Goal: Information Seeking & Learning: Learn about a topic

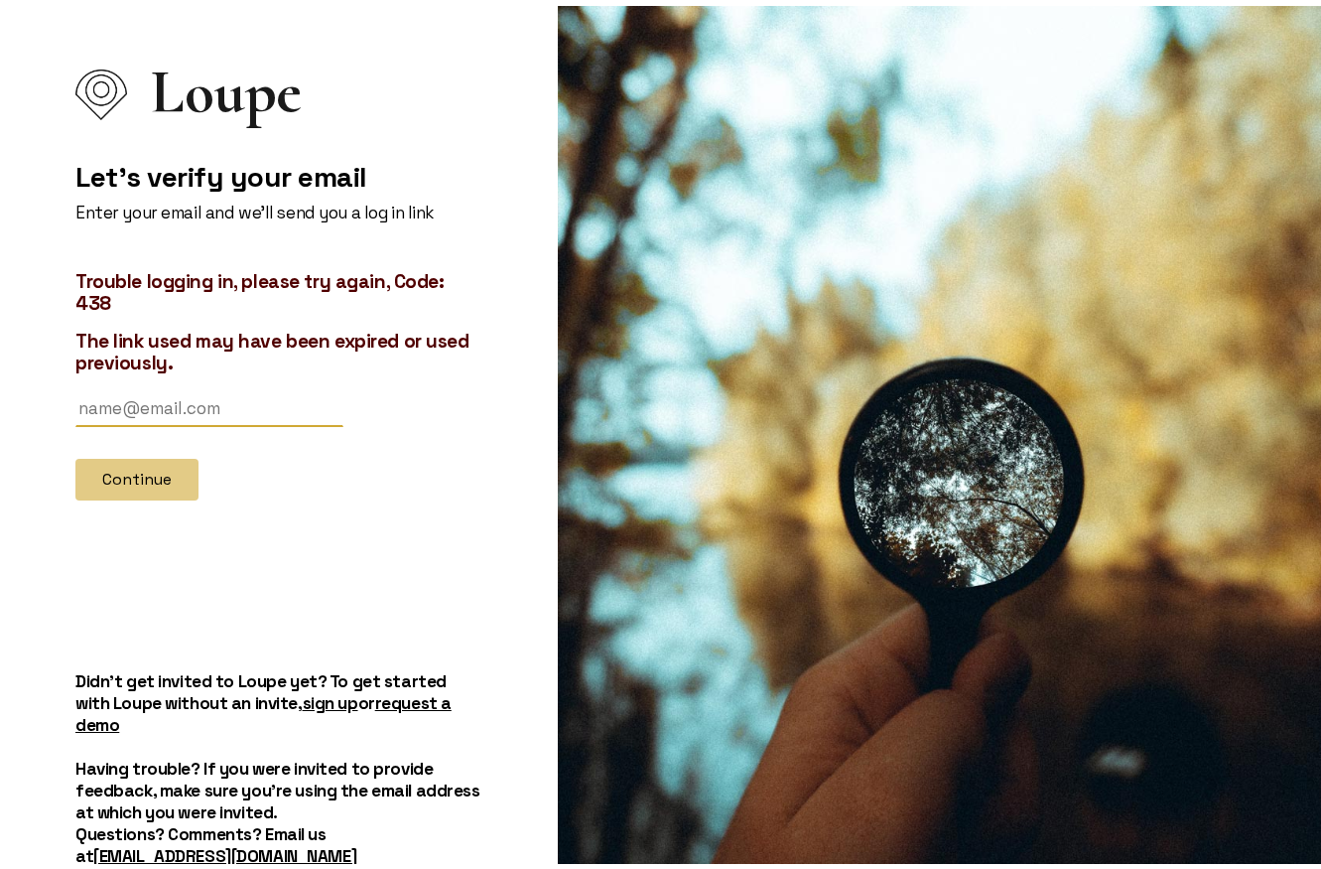
click at [228, 405] on input "text" at bounding box center [209, 402] width 268 height 37
type input "[EMAIL_ADDRESS][DOMAIN_NAME]"
click at [164, 479] on button "Continue" at bounding box center [136, 474] width 123 height 42
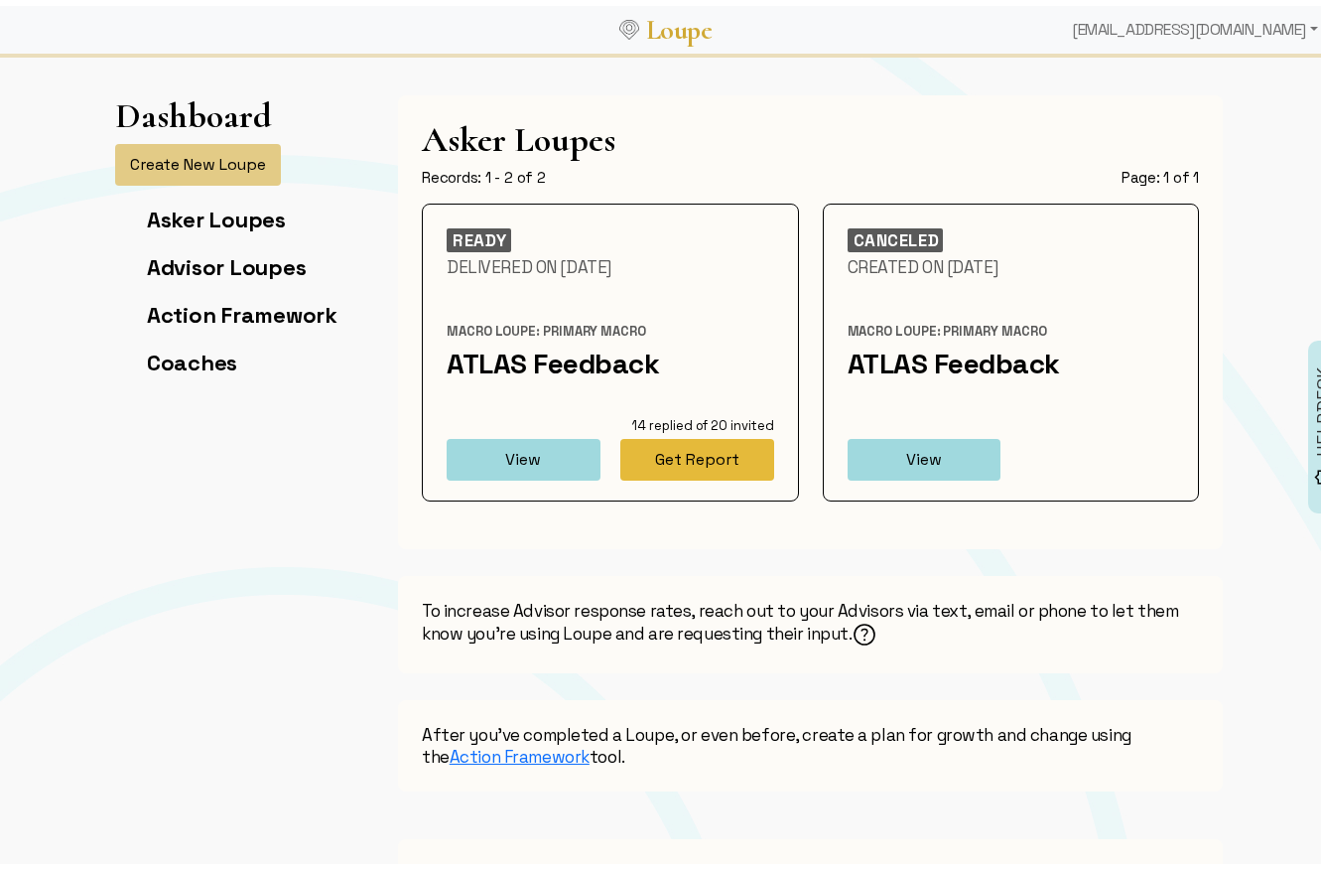
click at [719, 456] on button "Get Report" at bounding box center [698, 454] width 154 height 42
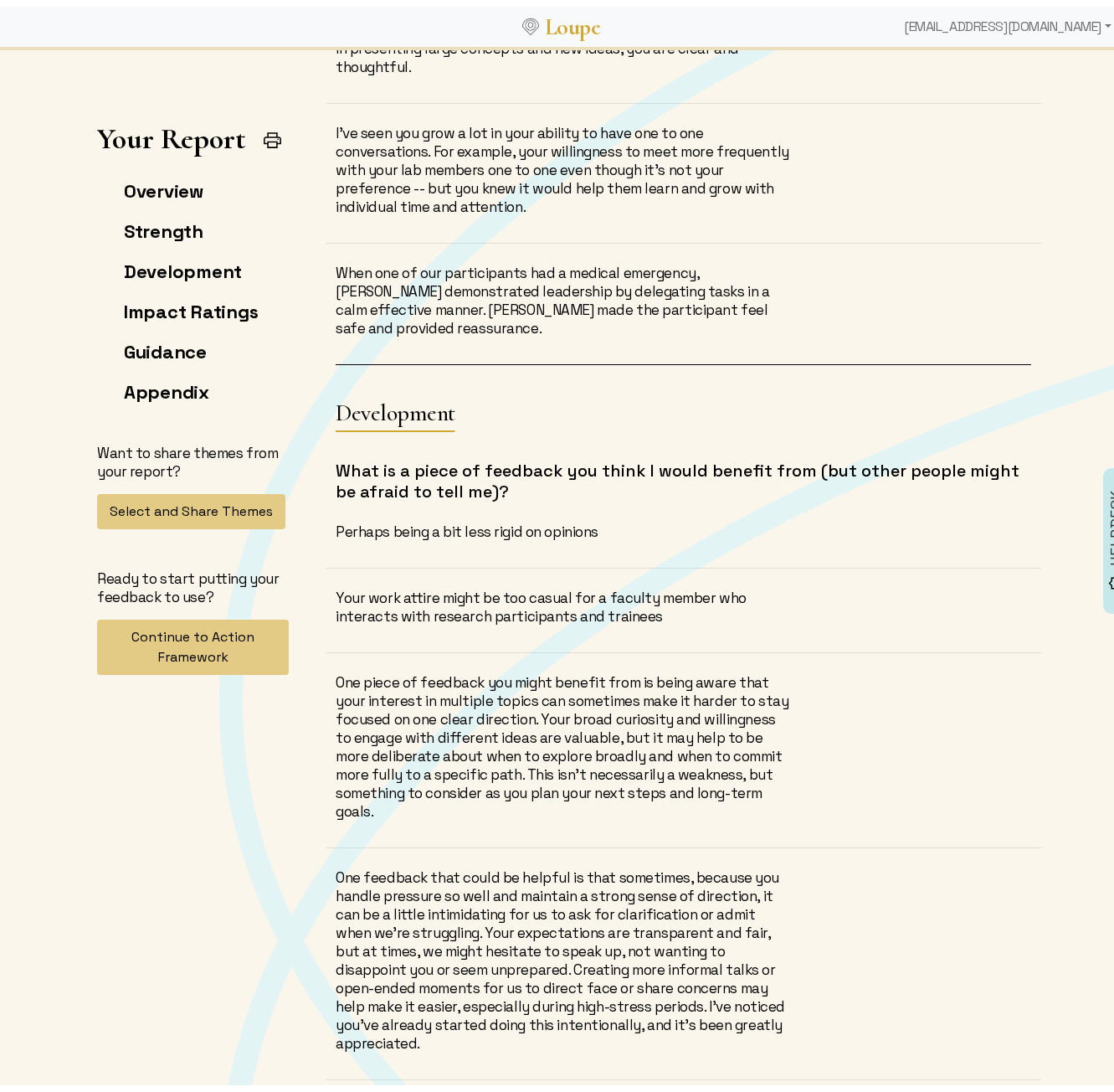
scroll to position [13730, 0]
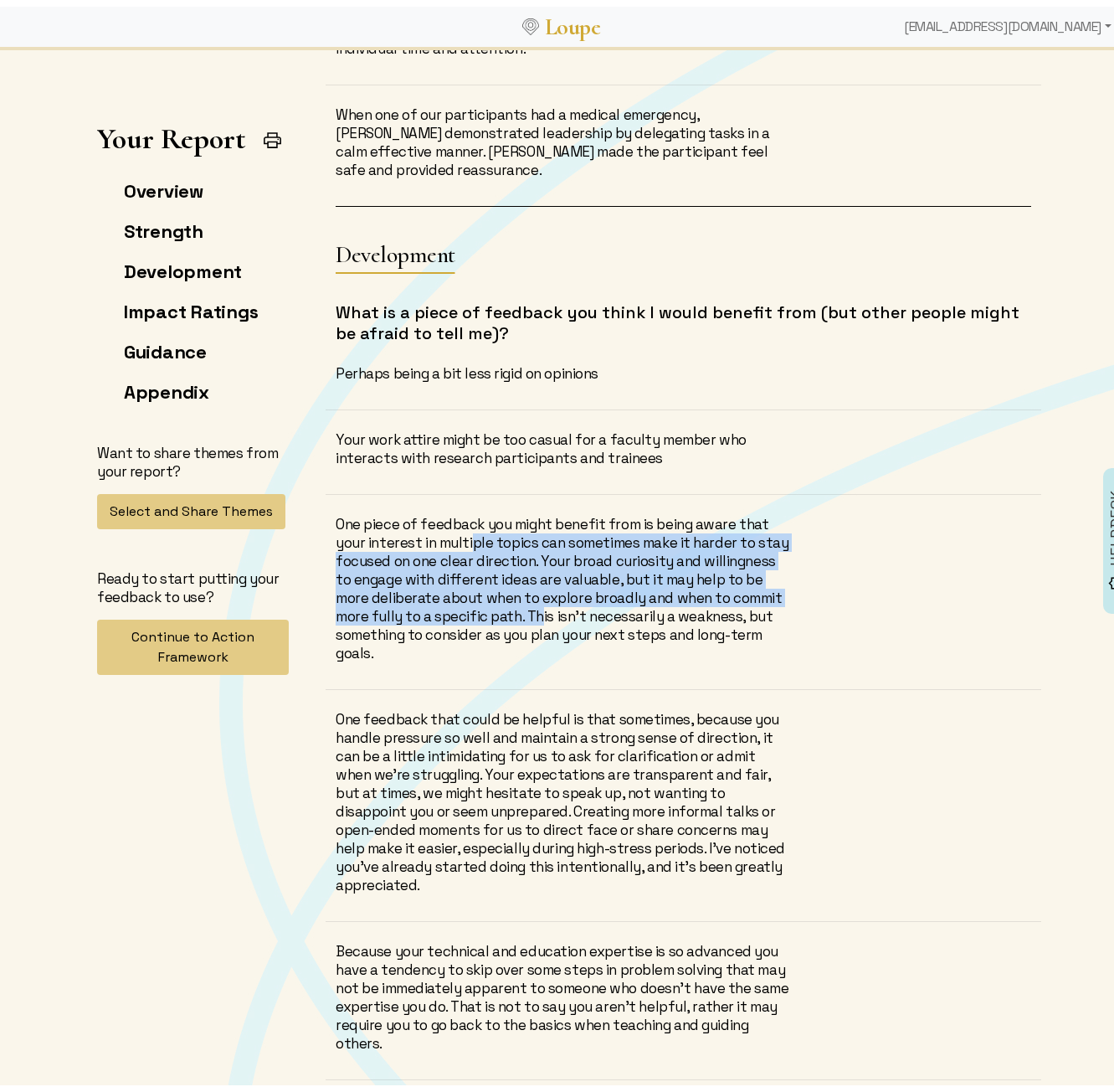
drag, startPoint x: 466, startPoint y: 542, endPoint x: 534, endPoint y: 611, distance: 96.9
click at [534, 605] on div "One piece of feedback you might benefit from is being aware that your interest …" at bounding box center [564, 582] width 457 height 148
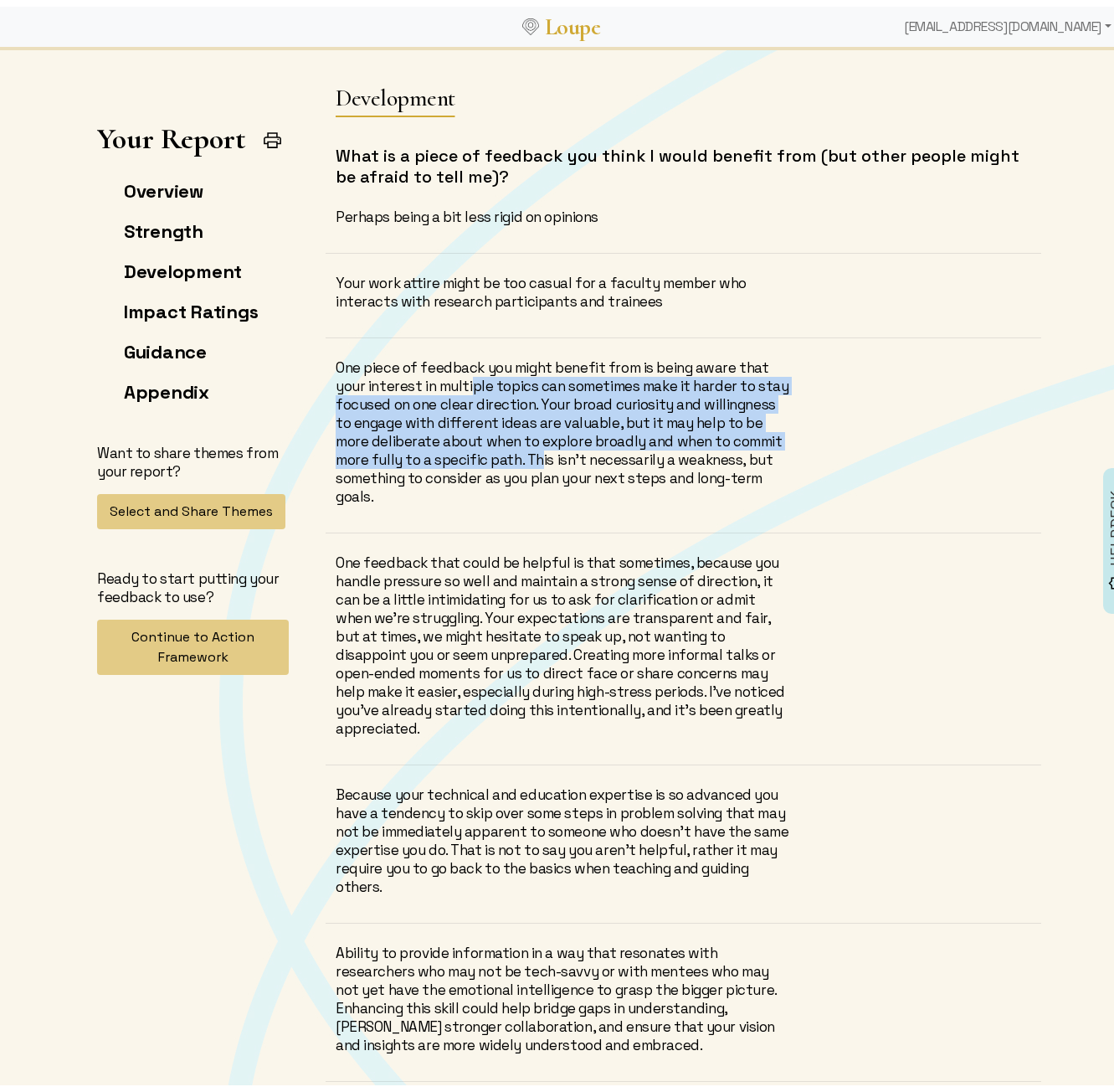
scroll to position [13897, 0]
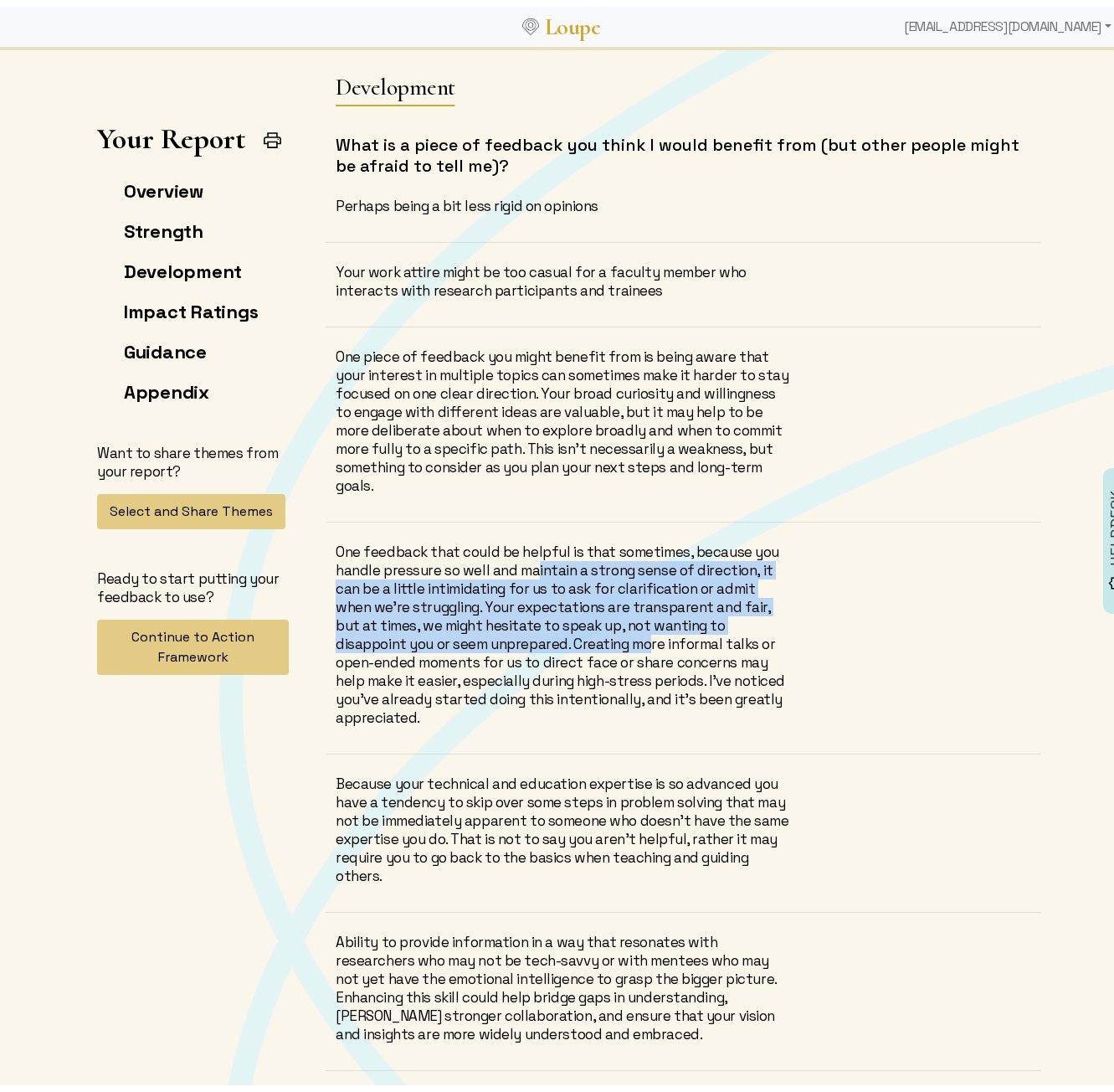
drag, startPoint x: 537, startPoint y: 572, endPoint x: 546, endPoint y: 646, distance: 74.5
click at [546, 645] on div "One feedback that could be helpful is that sometimes, because you handle pressu…" at bounding box center [564, 627] width 457 height 184
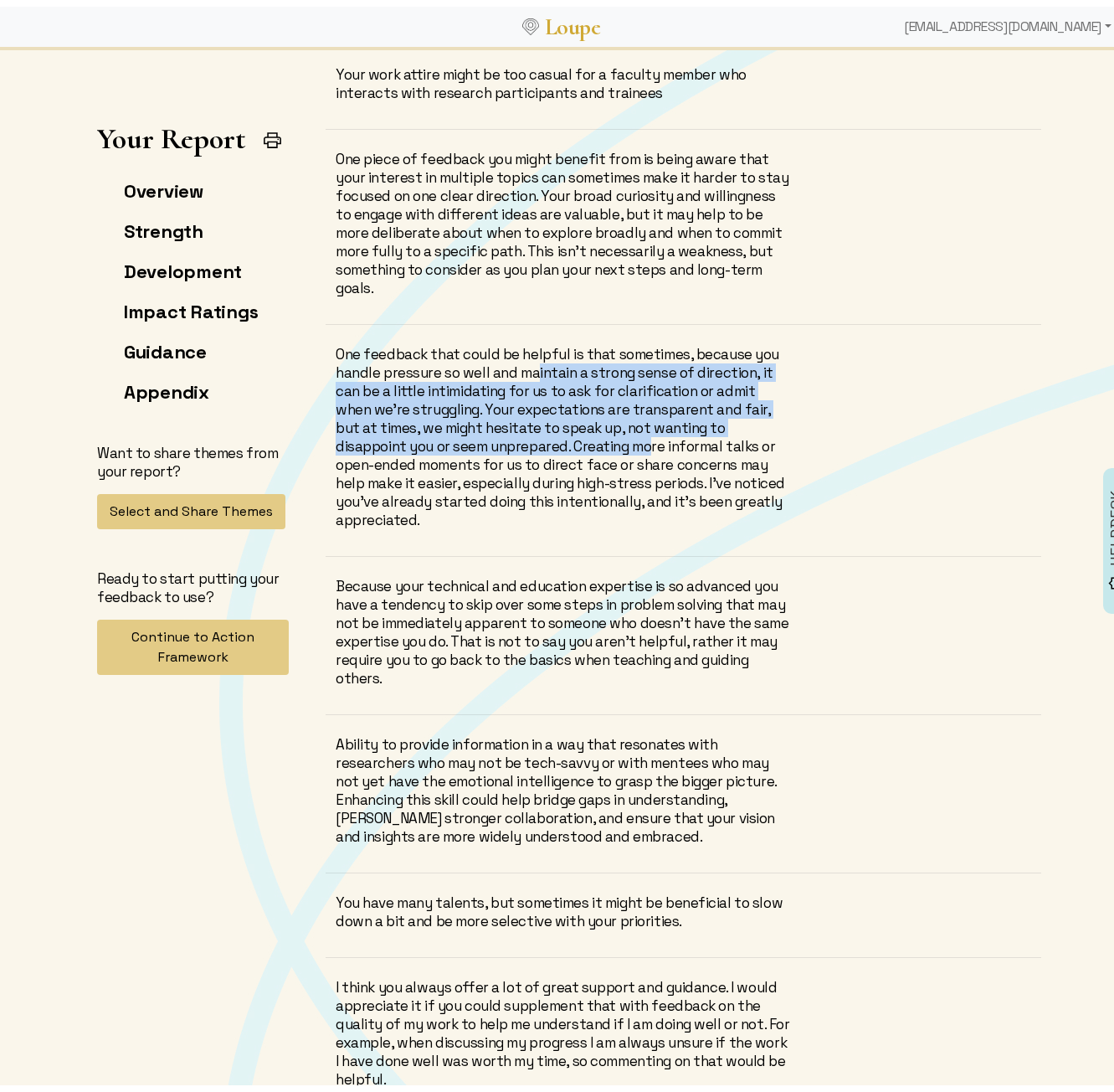
scroll to position [14149, 0]
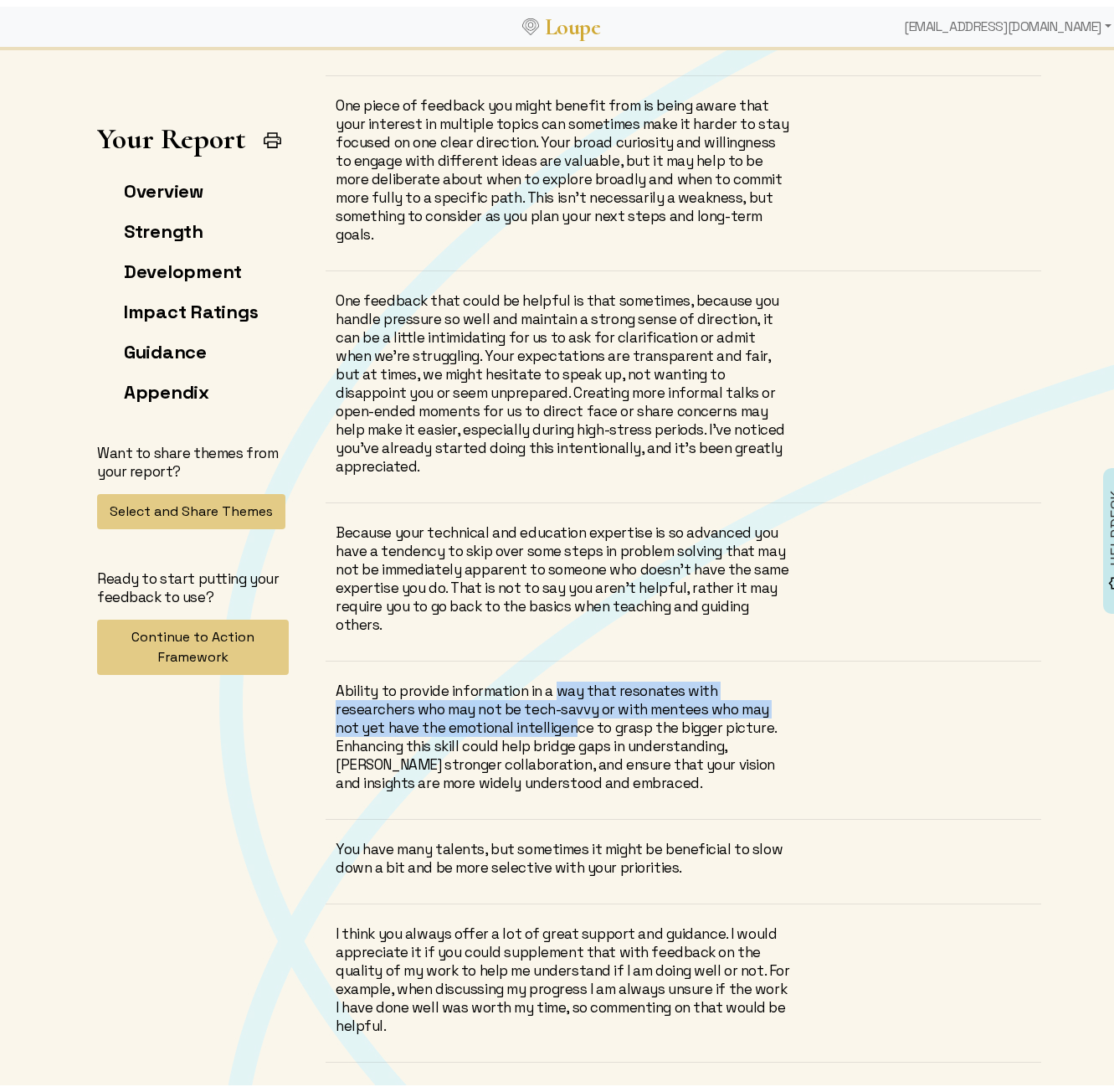
drag, startPoint x: 551, startPoint y: 681, endPoint x: 567, endPoint y: 712, distance: 34.9
click at [567, 712] on div "Ability to provide information in a way that resonates with researchers who may…" at bounding box center [564, 729] width 457 height 110
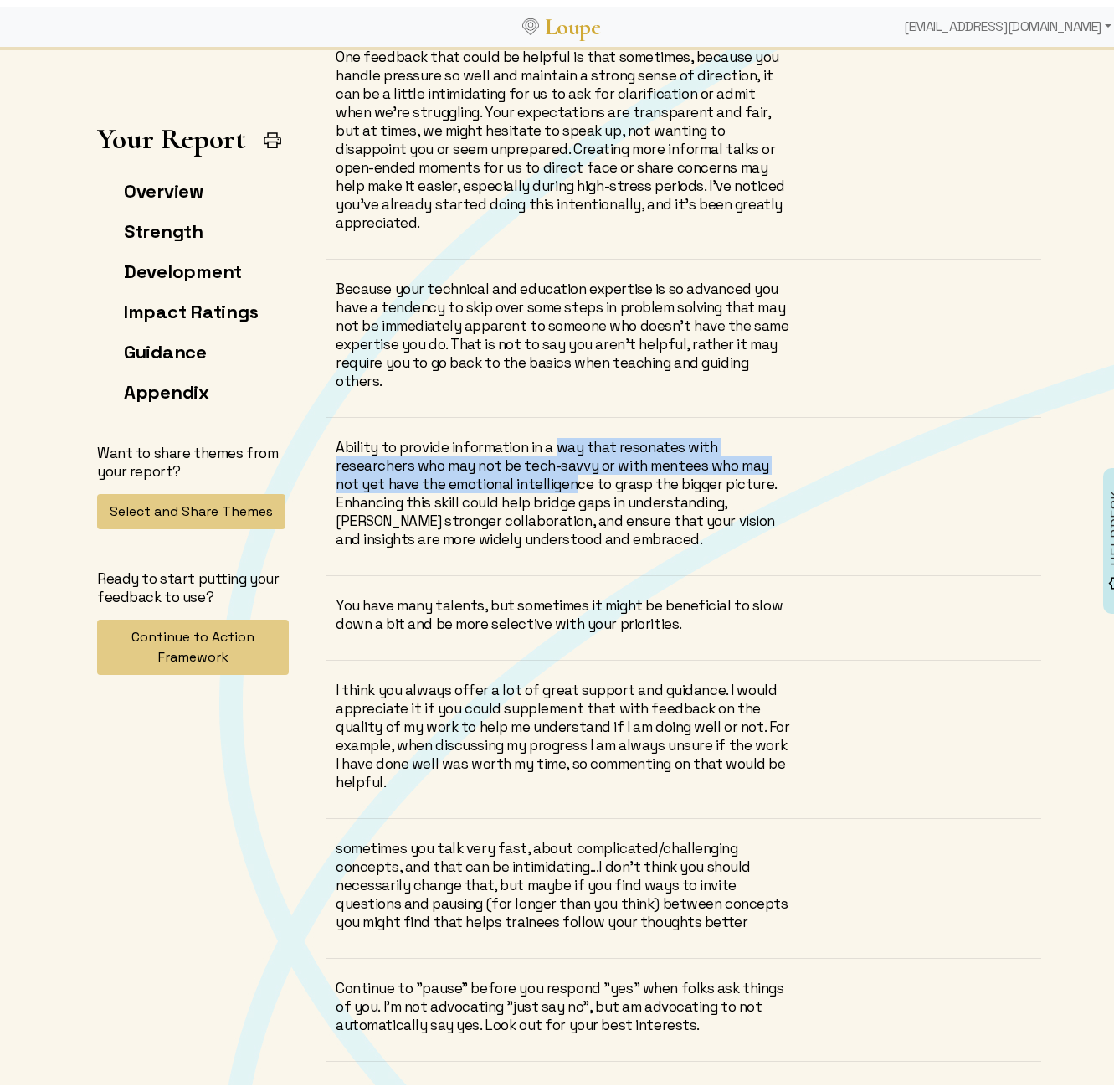
scroll to position [14399, 0]
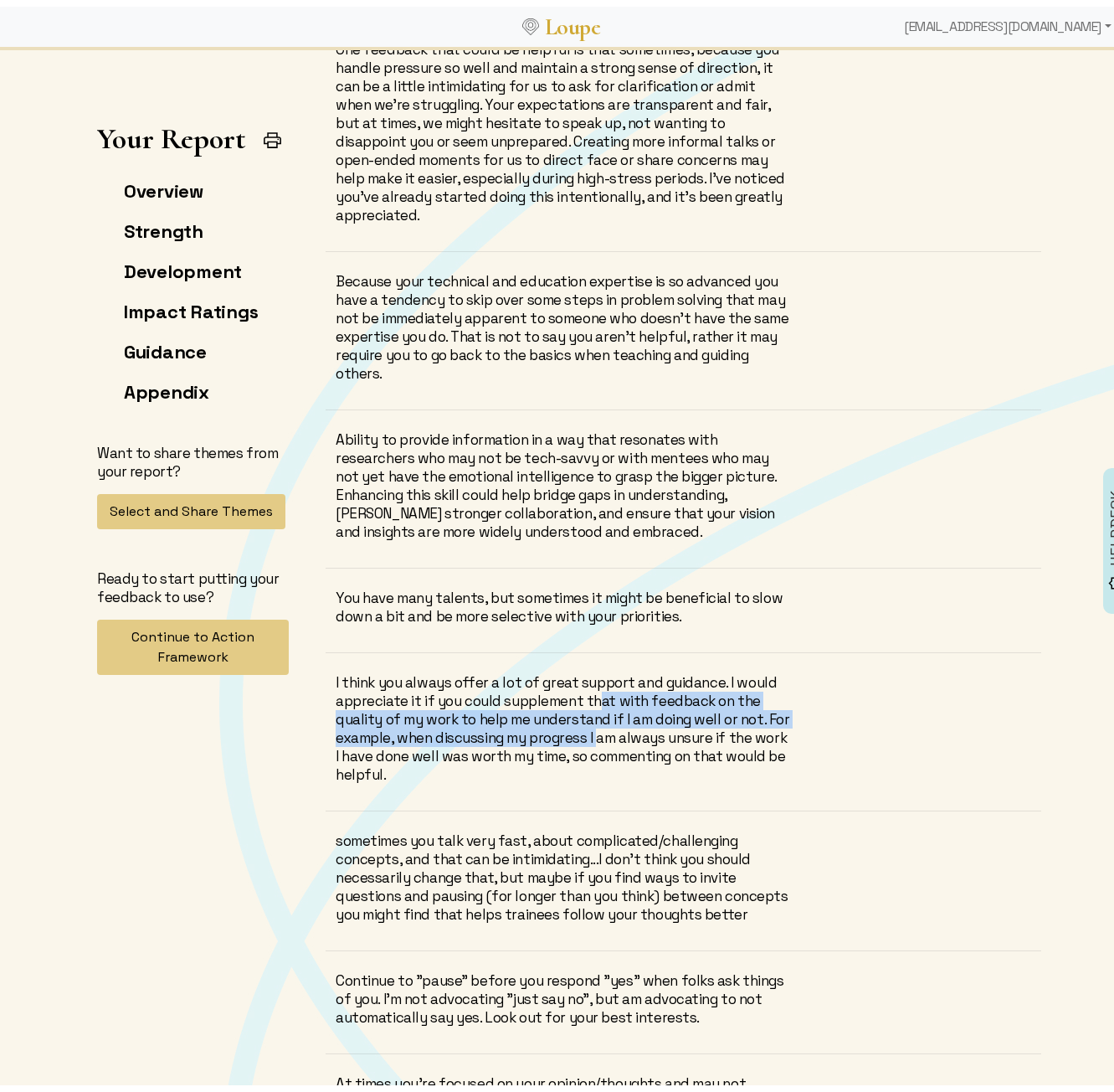
drag, startPoint x: 590, startPoint y: 696, endPoint x: 596, endPoint y: 724, distance: 28.6
click at [596, 724] on div "I think you always offer a lot of great support and guidance. I would appreciat…" at bounding box center [564, 721] width 457 height 110
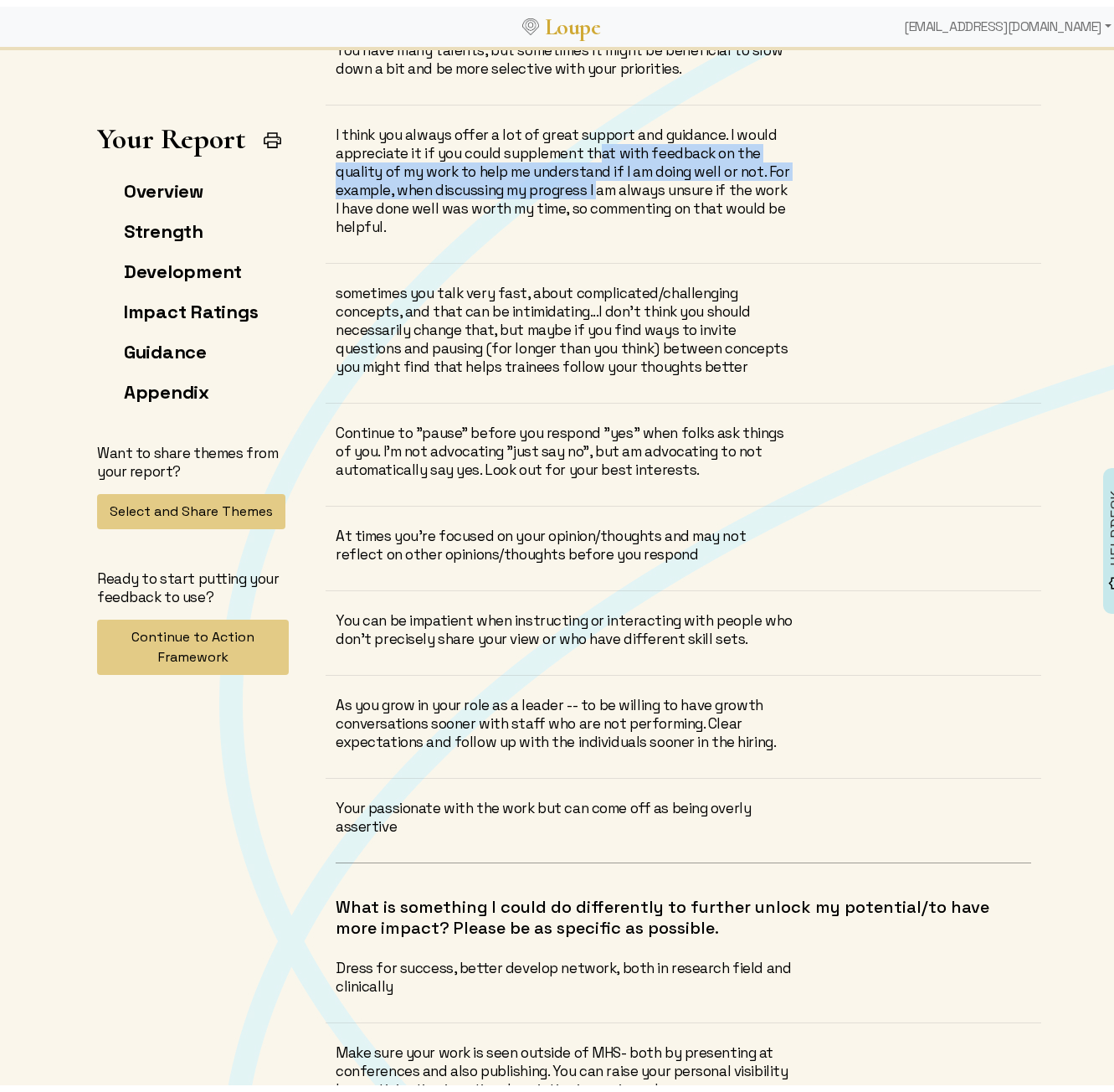
scroll to position [14985, 0]
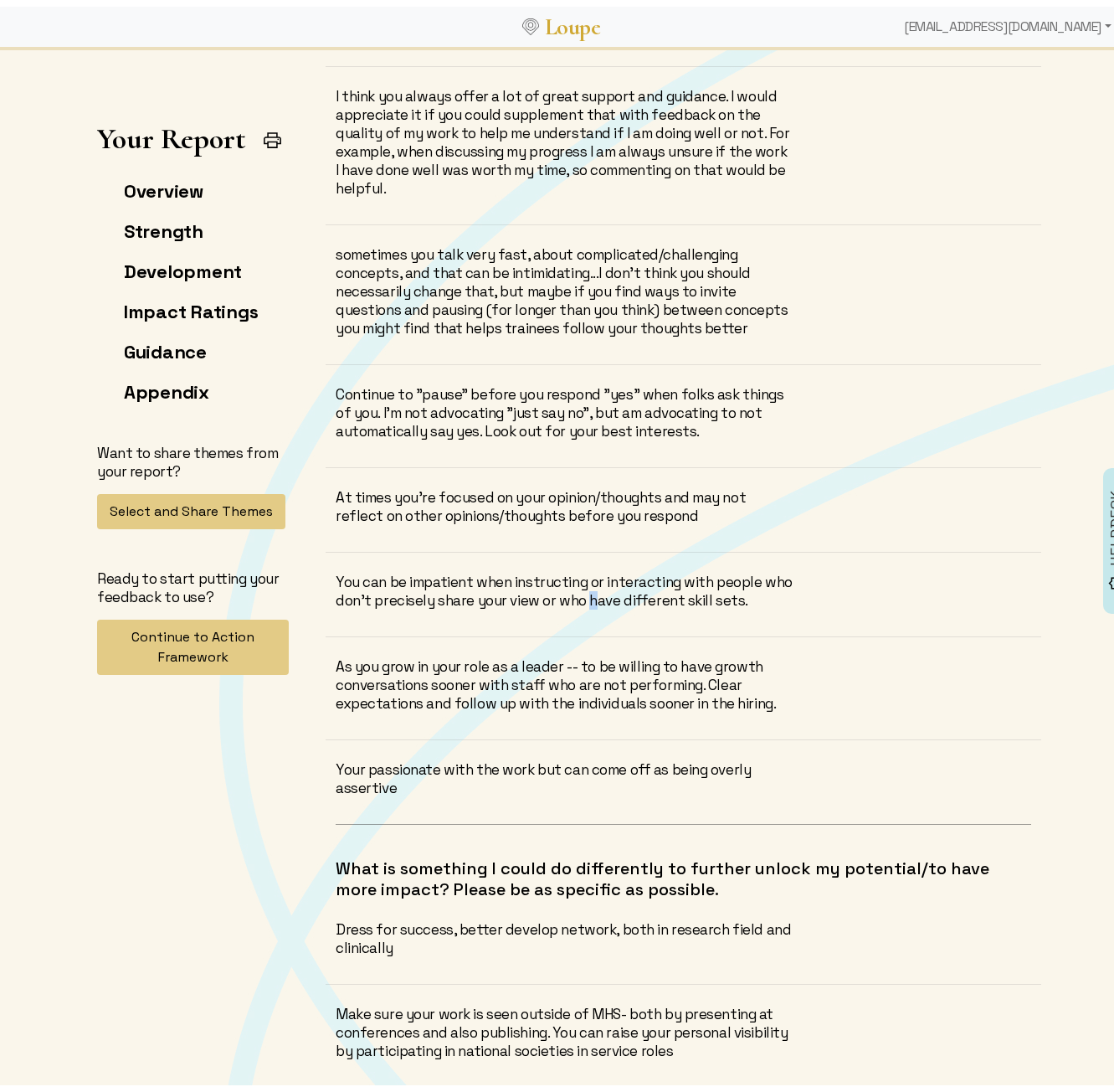
drag, startPoint x: 590, startPoint y: 588, endPoint x: 584, endPoint y: 609, distance: 21.8
click at [584, 609] on div "You can be impatient when instructing or interacting with people who don't prec…" at bounding box center [683, 598] width 716 height 64
click at [560, 609] on div "You can be impatient when instructing or interacting with people who don't prec…" at bounding box center [683, 598] width 716 height 64
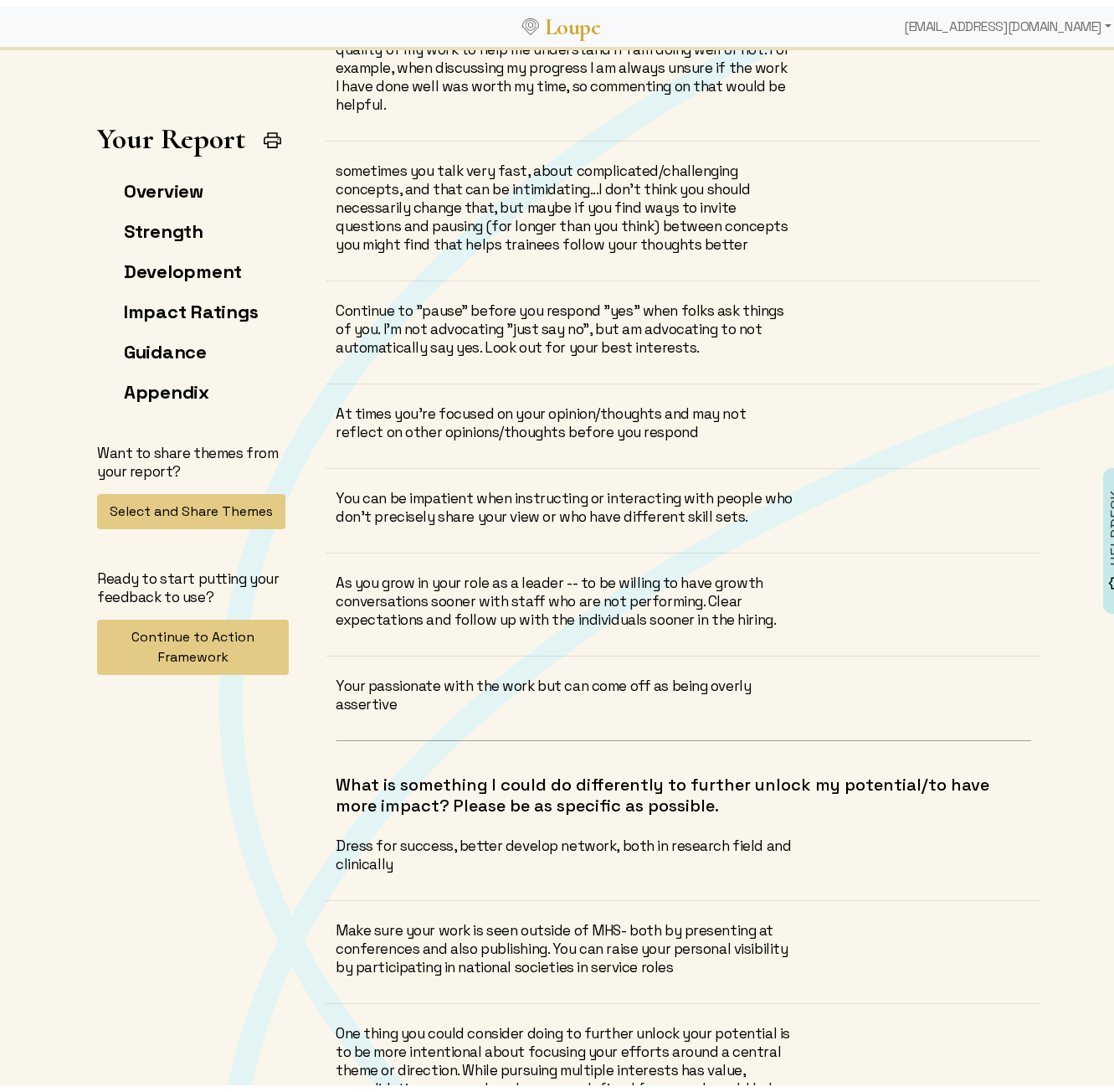
click at [557, 626] on div "As you grow in your role as a leader -- to be willing to have growth conversati…" at bounding box center [683, 608] width 716 height 83
drag, startPoint x: 548, startPoint y: 585, endPoint x: 548, endPoint y: 606, distance: 21.0
click at [548, 606] on div "As you grow in your role as a leader -- to be willing to have growth conversati…" at bounding box center [564, 594] width 457 height 56
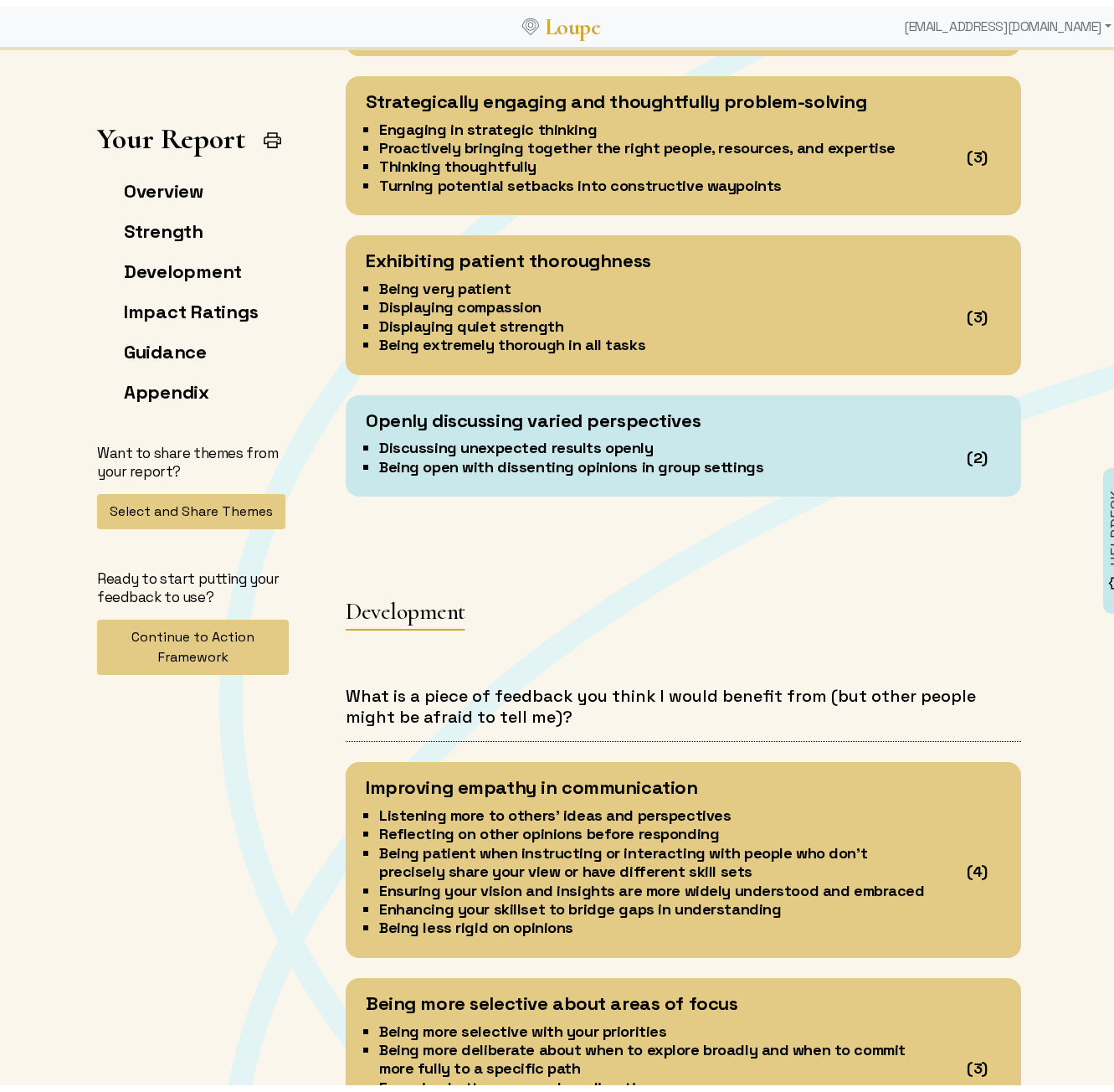
scroll to position [4360, 0]
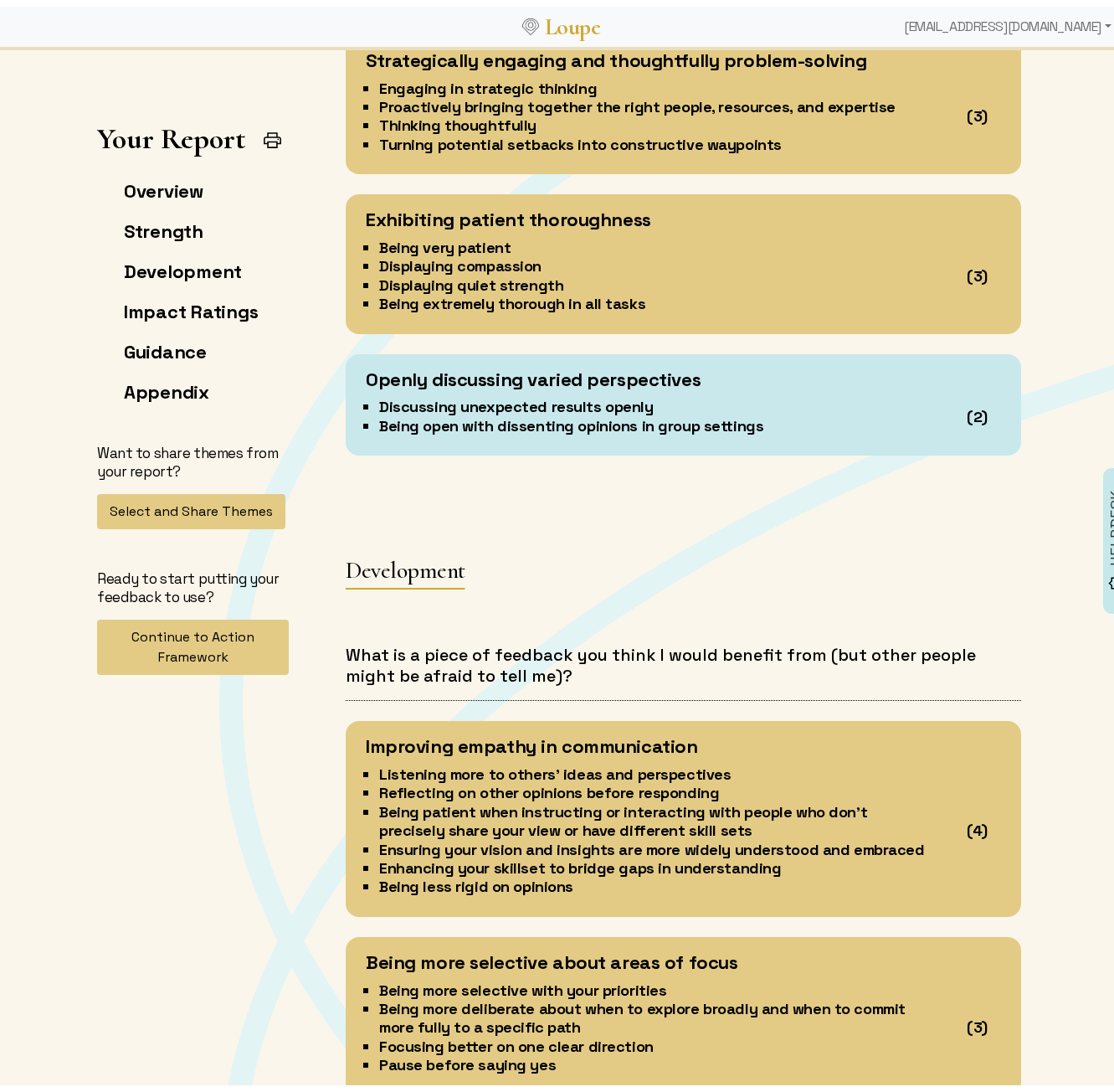
click at [397, 570] on h3 "Development" at bounding box center [406, 563] width 120 height 29
click at [397, 600] on div "Strength Summary [PERSON_NAME], your Advisors feedback reflects your ability to…" at bounding box center [683, 685] width 696 height 7078
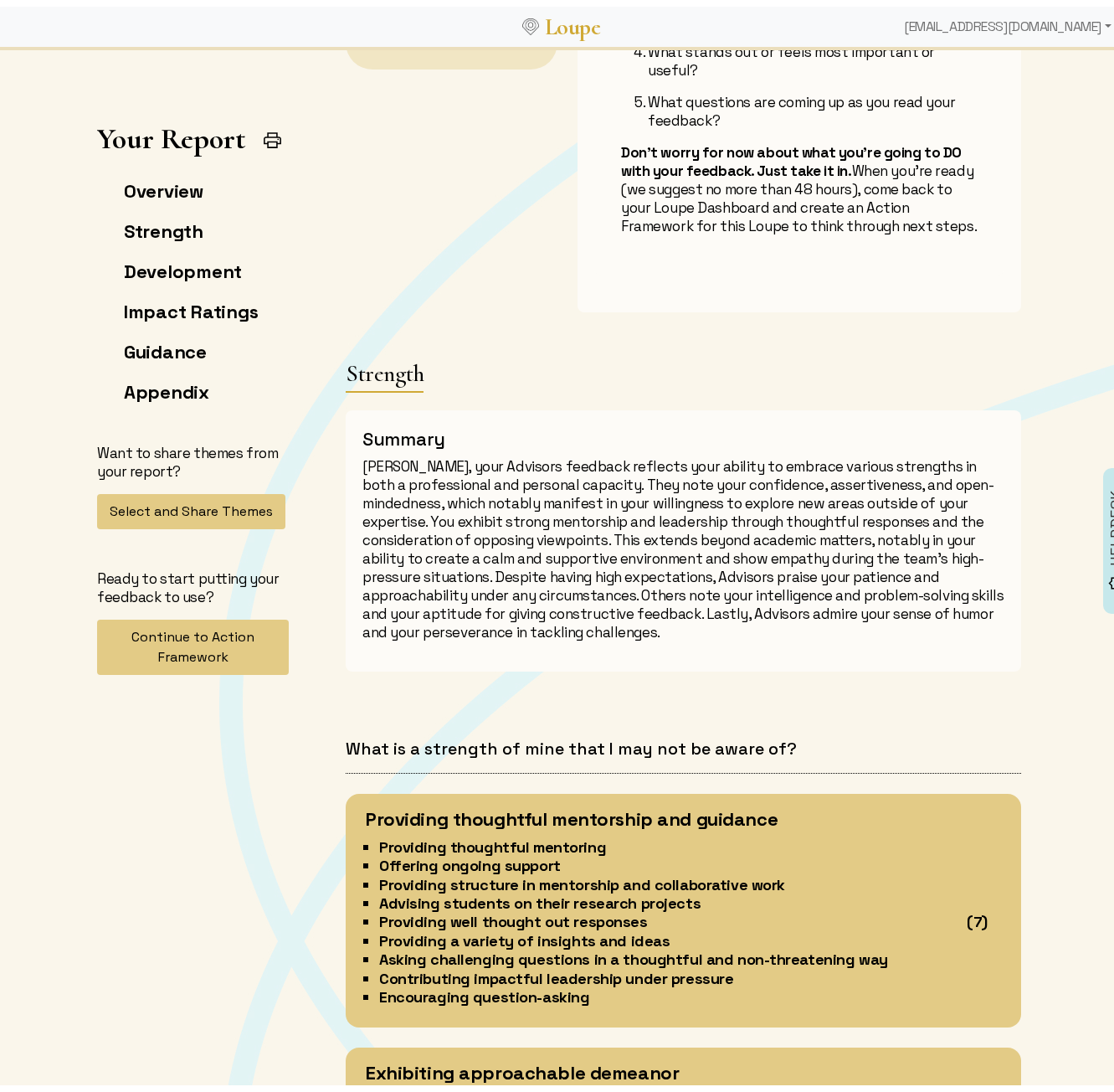
scroll to position [1139, 0]
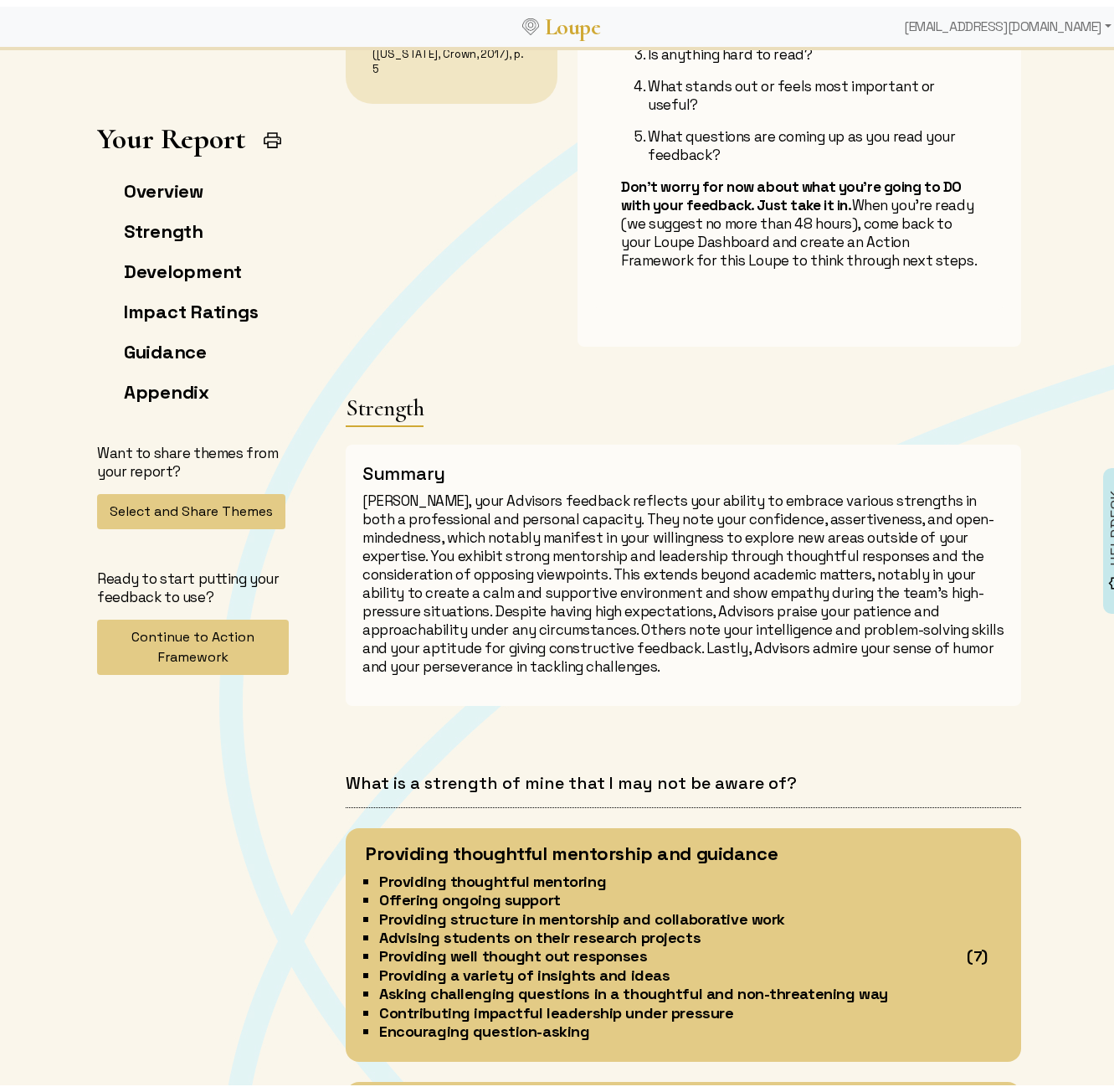
click at [840, 553] on p "[PERSON_NAME], your Advisors feedback reflects your ability to embrace various …" at bounding box center [683, 577] width 642 height 184
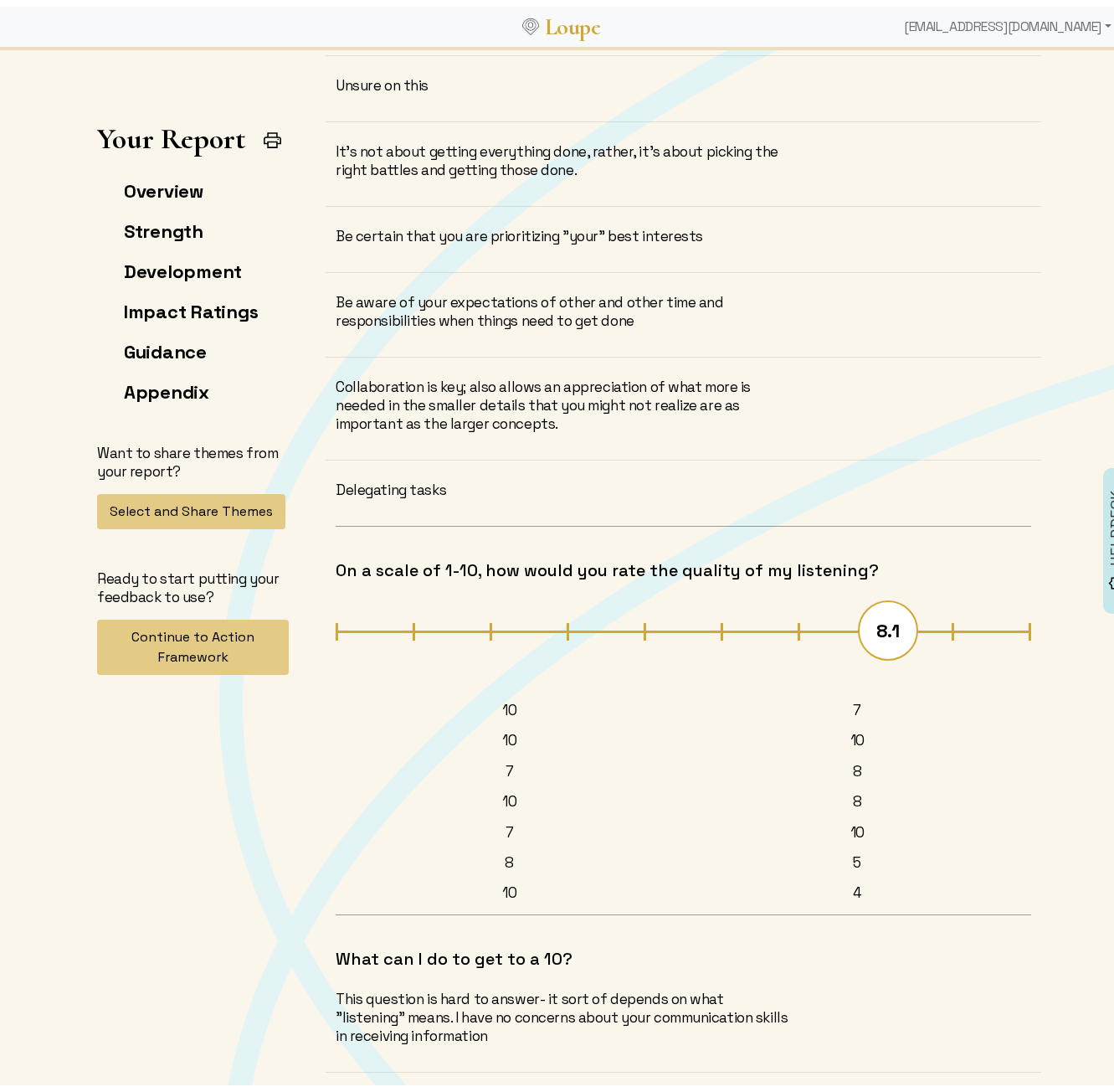
scroll to position [18349, 0]
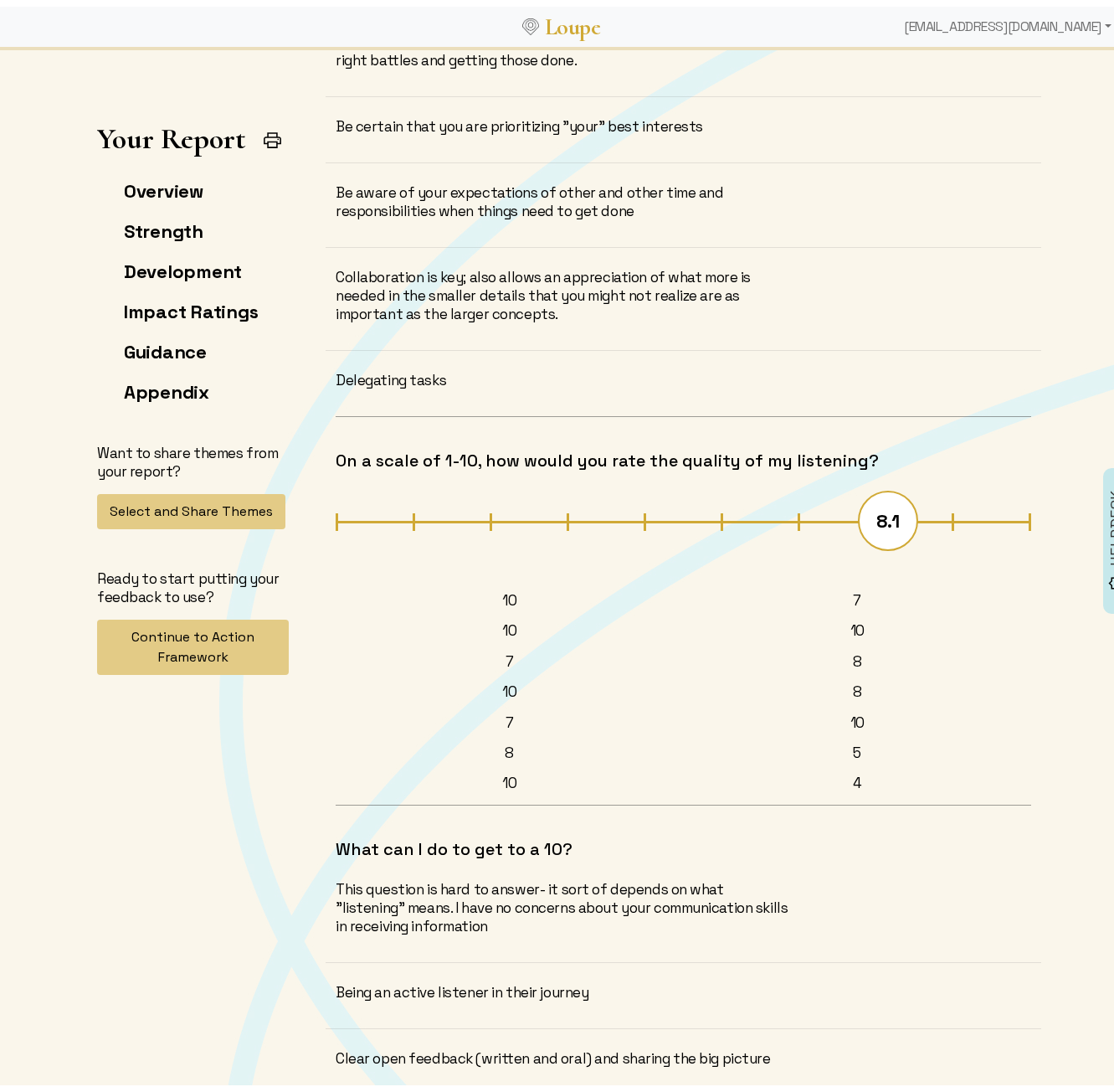
drag, startPoint x: 867, startPoint y: 786, endPoint x: 859, endPoint y: 758, distance: 29.1
click at [859, 732] on div "8.1 10 7 10 10 7 8 10 8 7 10 8 5 10 4" at bounding box center [683, 639] width 696 height 317
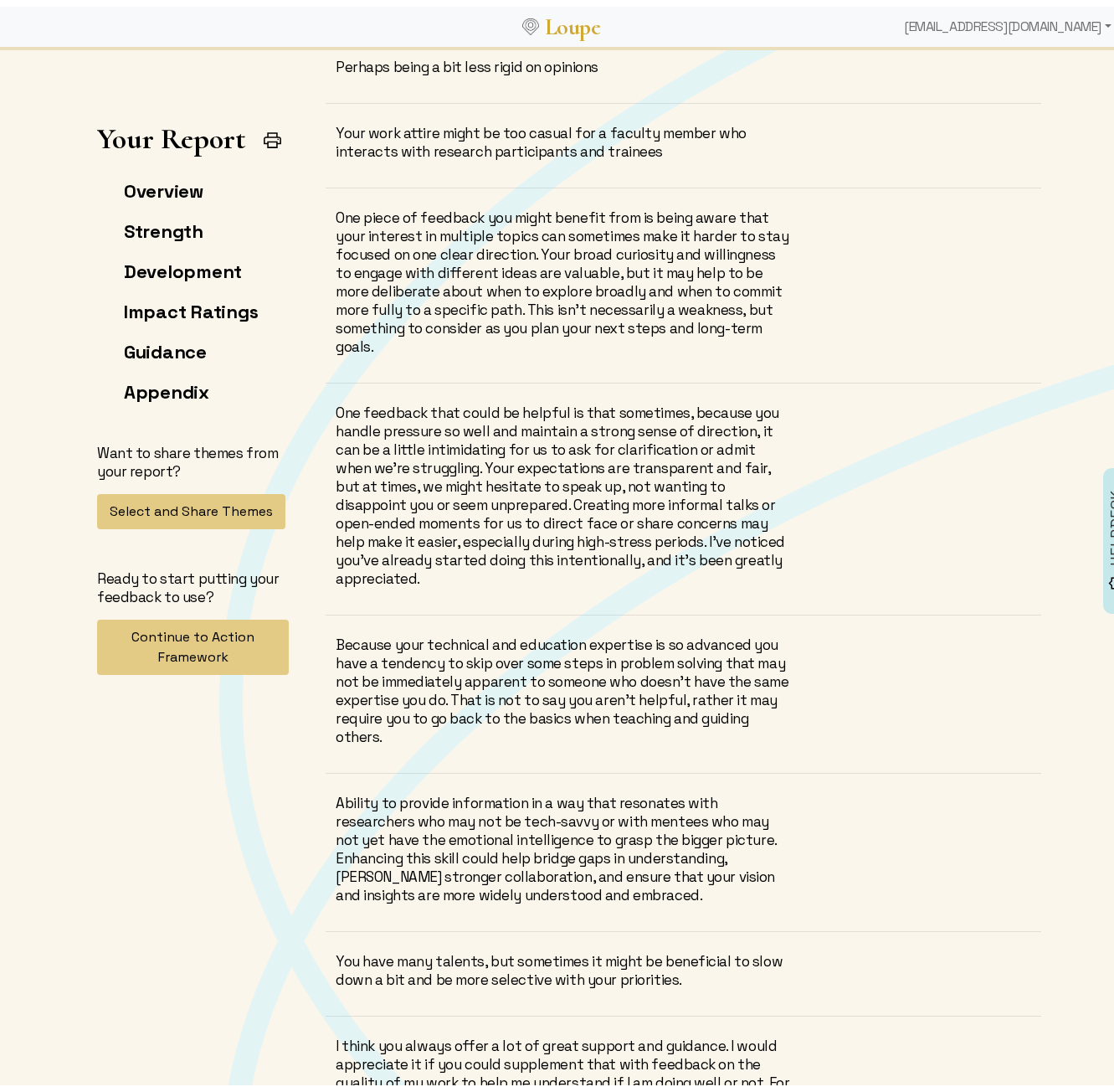
scroll to position [13996, 0]
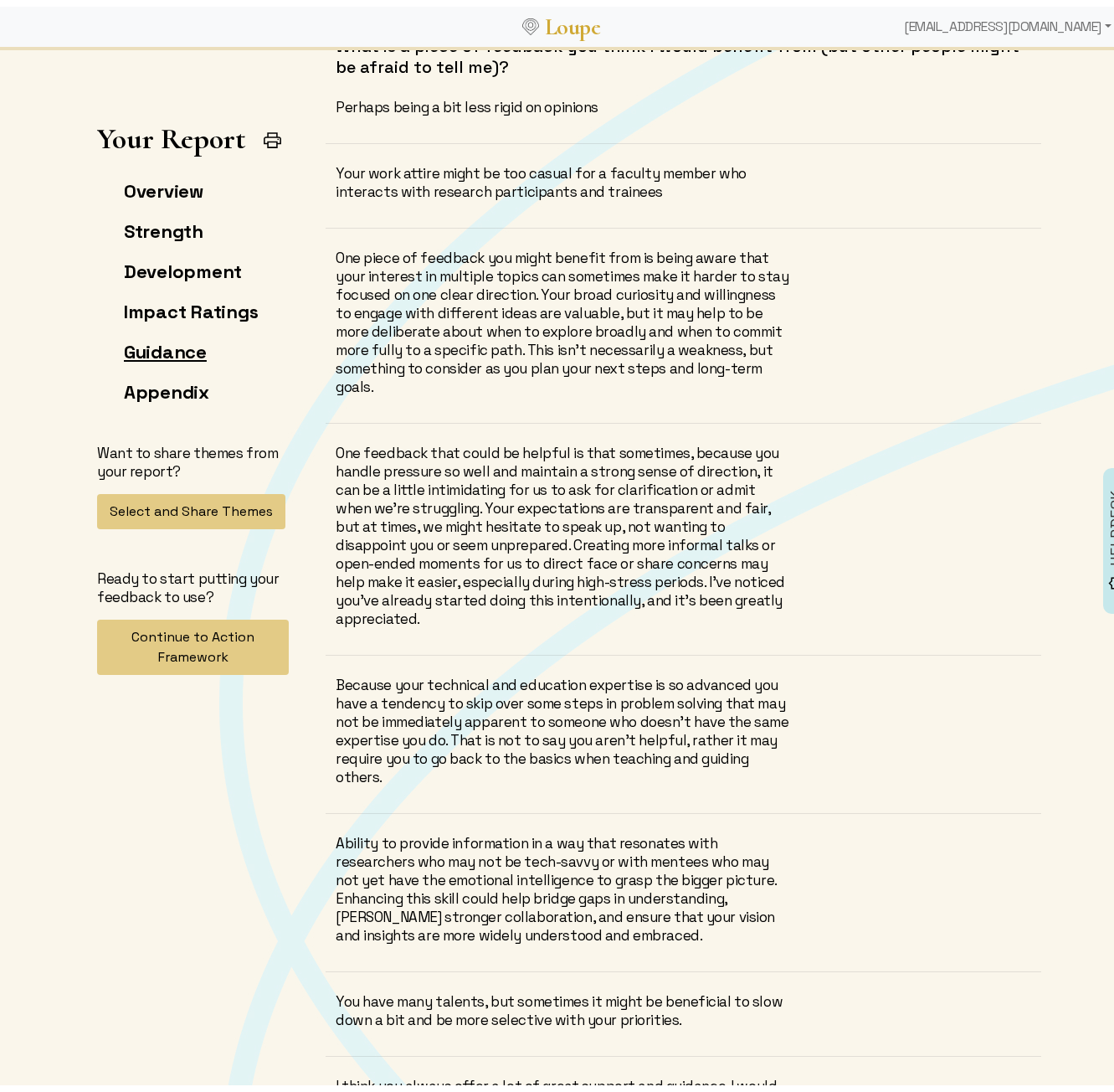
click at [174, 351] on link "Guidance" at bounding box center [165, 345] width 83 height 24
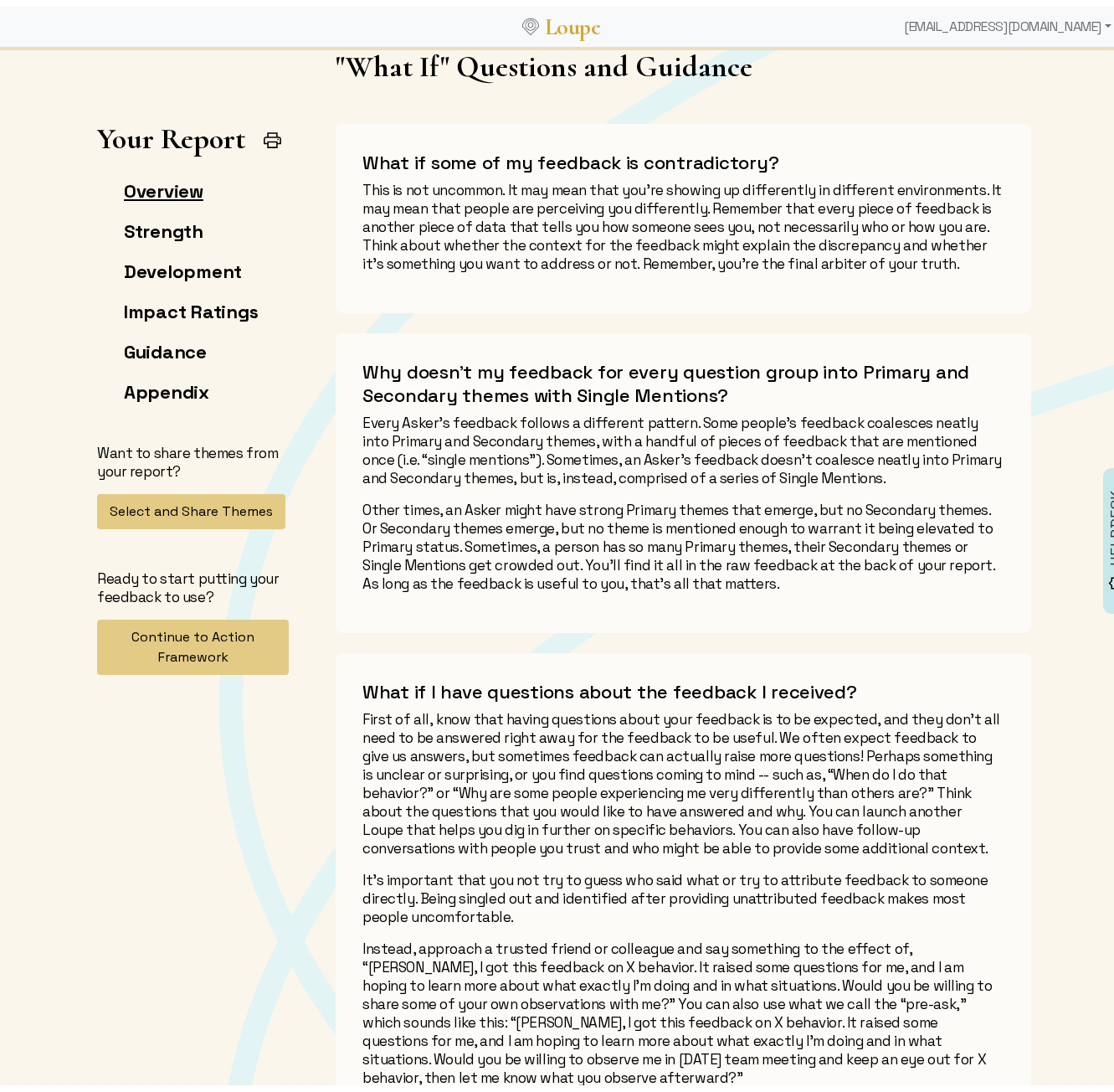
click at [129, 193] on link "Overview" at bounding box center [164, 185] width 79 height 24
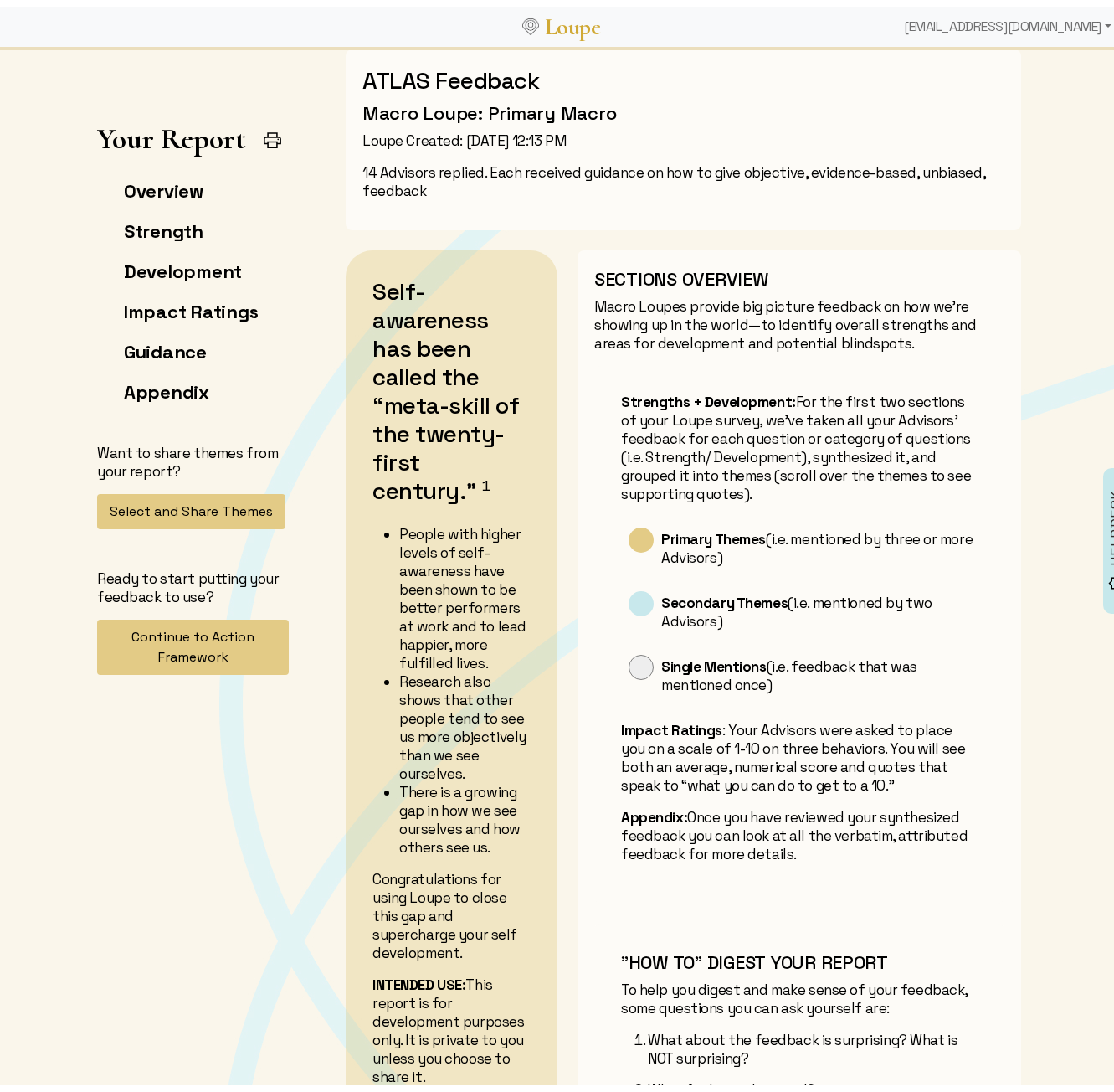
click at [467, 470] on h2 "Self-awareness has been called the “meta-skill of the twenty-first century.” 1" at bounding box center [452, 391] width 159 height 241
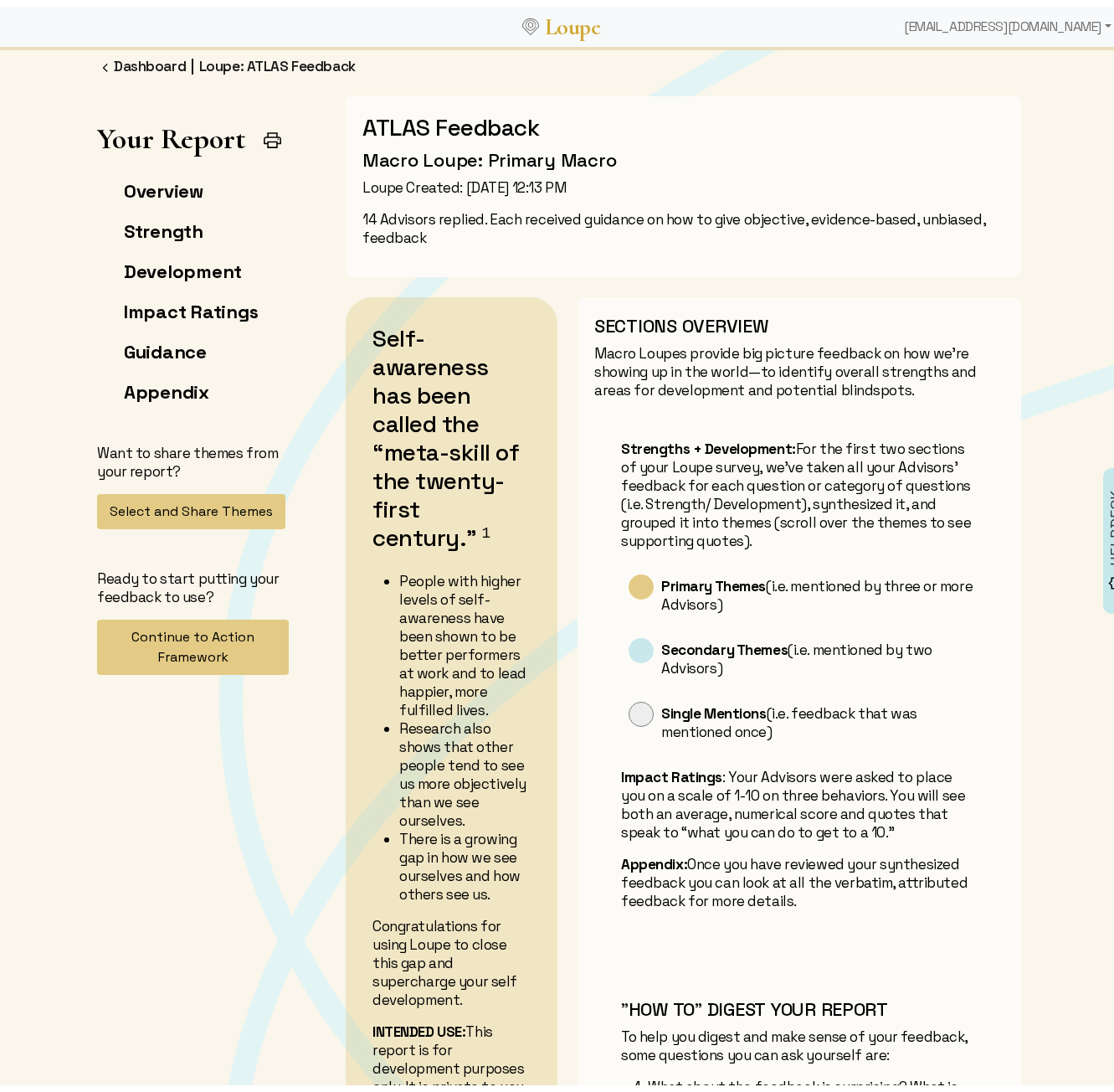
scroll to position [0, 0]
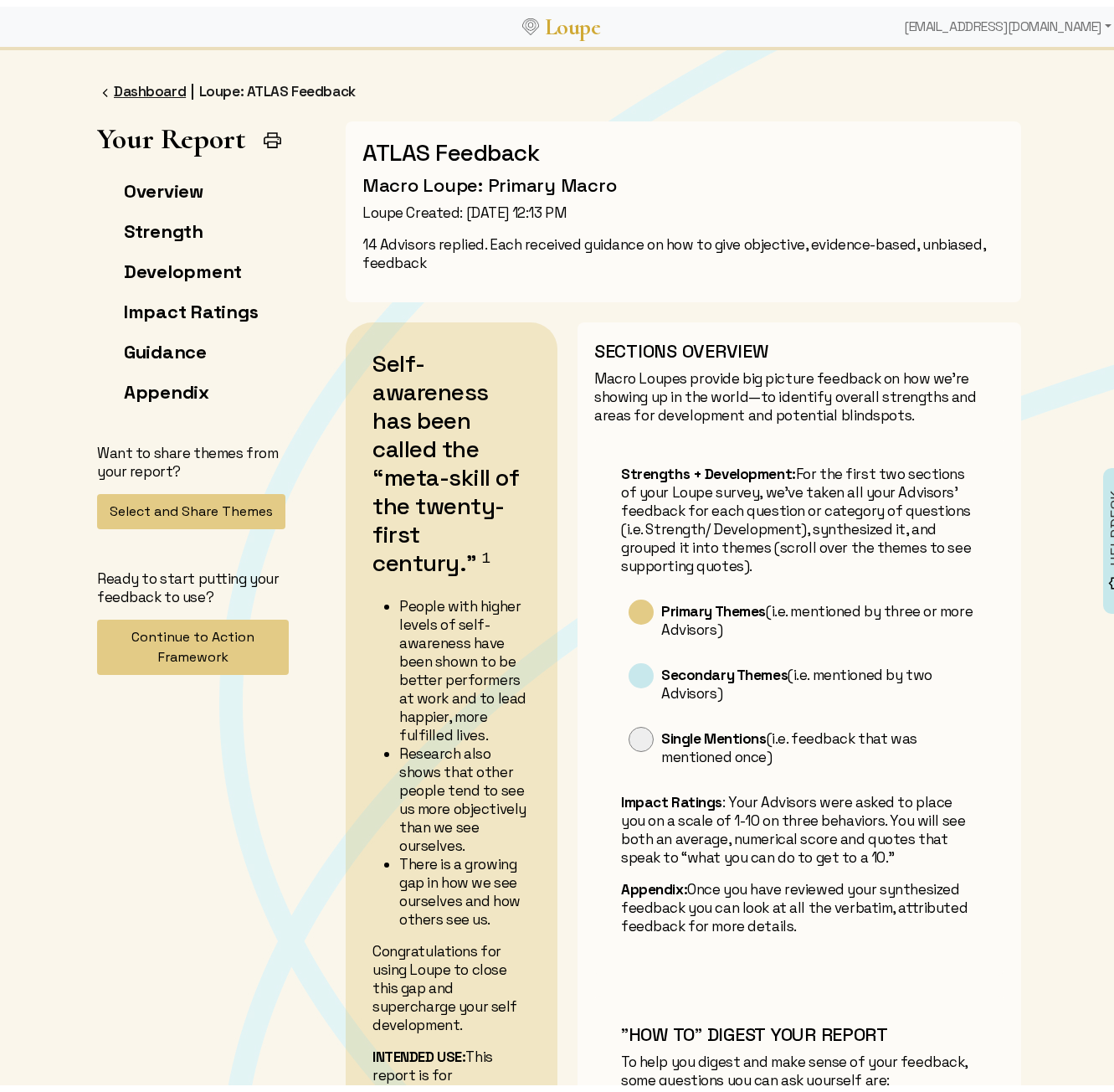
click at [158, 79] on link "Dashboard" at bounding box center [149, 84] width 72 height 19
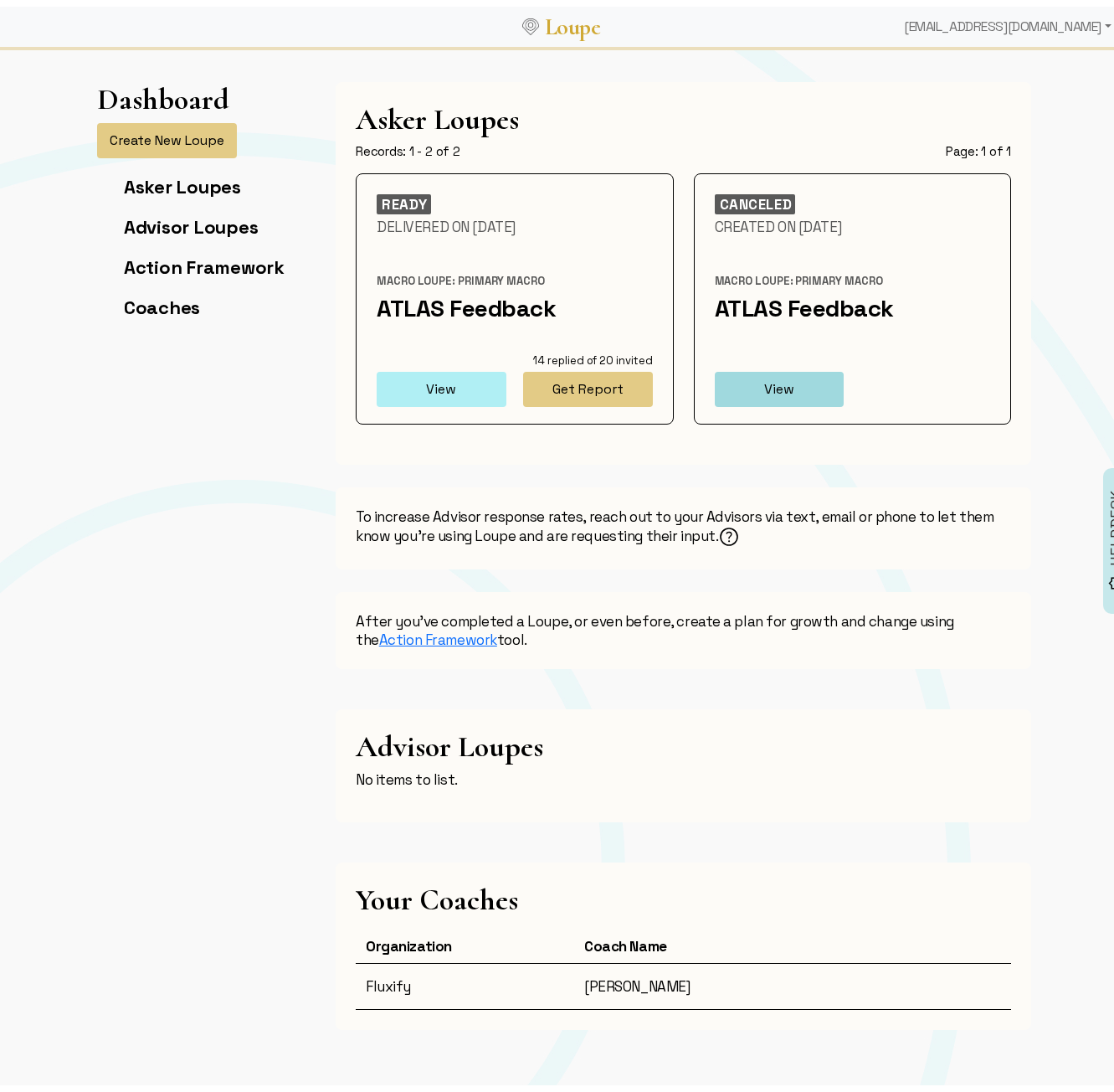
click at [430, 380] on button "View" at bounding box center [442, 383] width 130 height 35
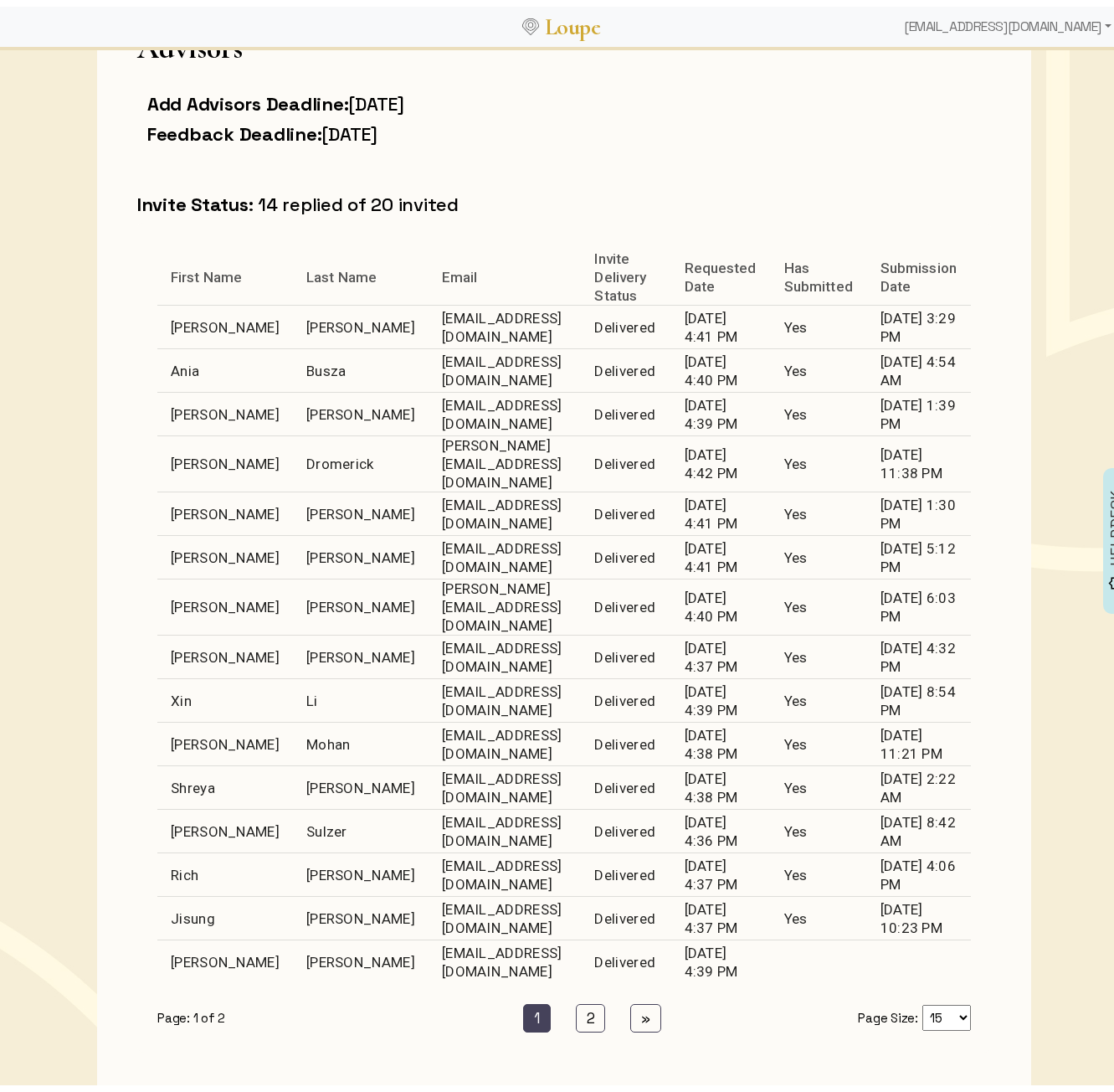
scroll to position [503, 0]
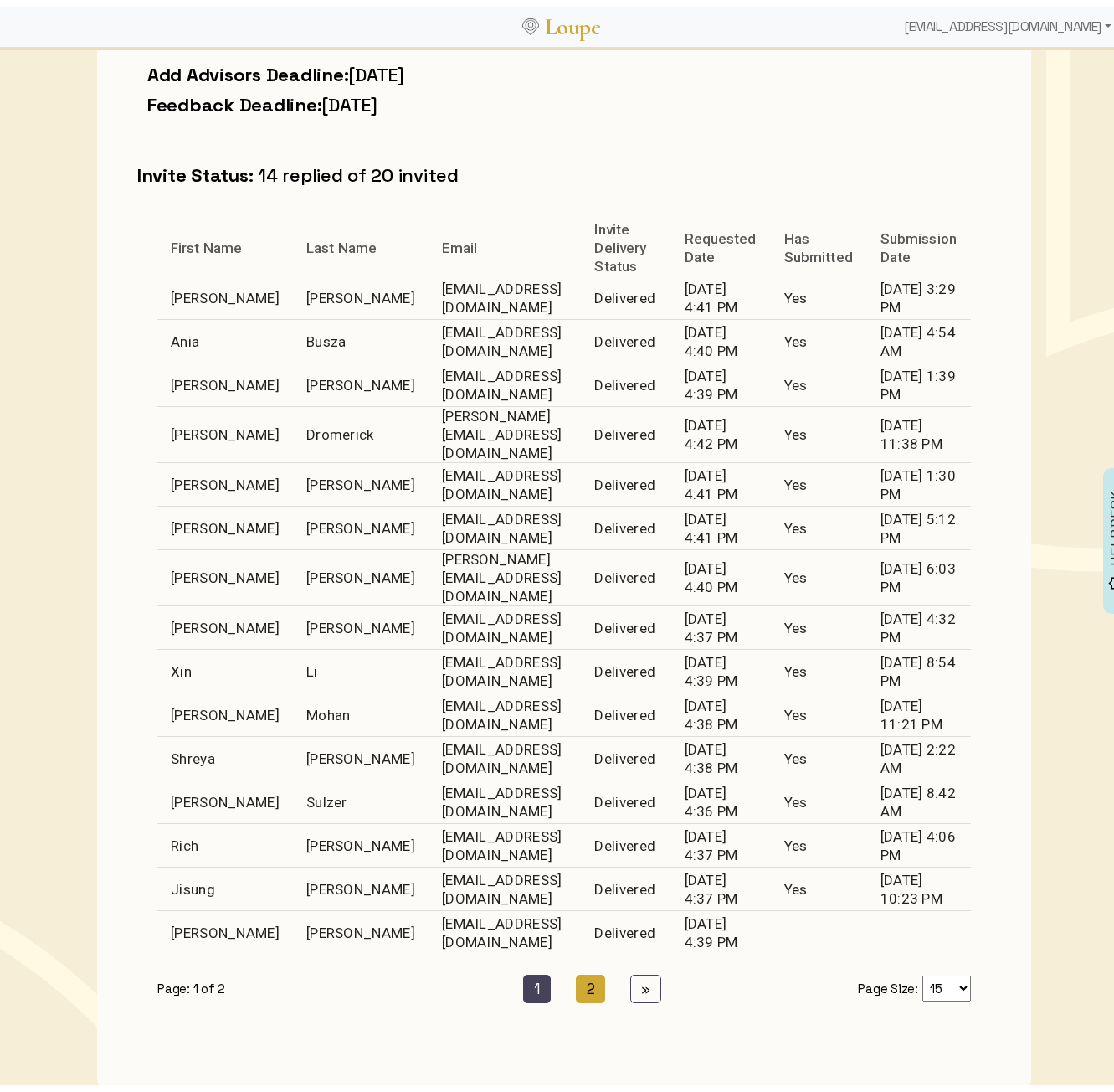
click at [576, 732] on link "2 (current)" at bounding box center [591, 982] width 30 height 29
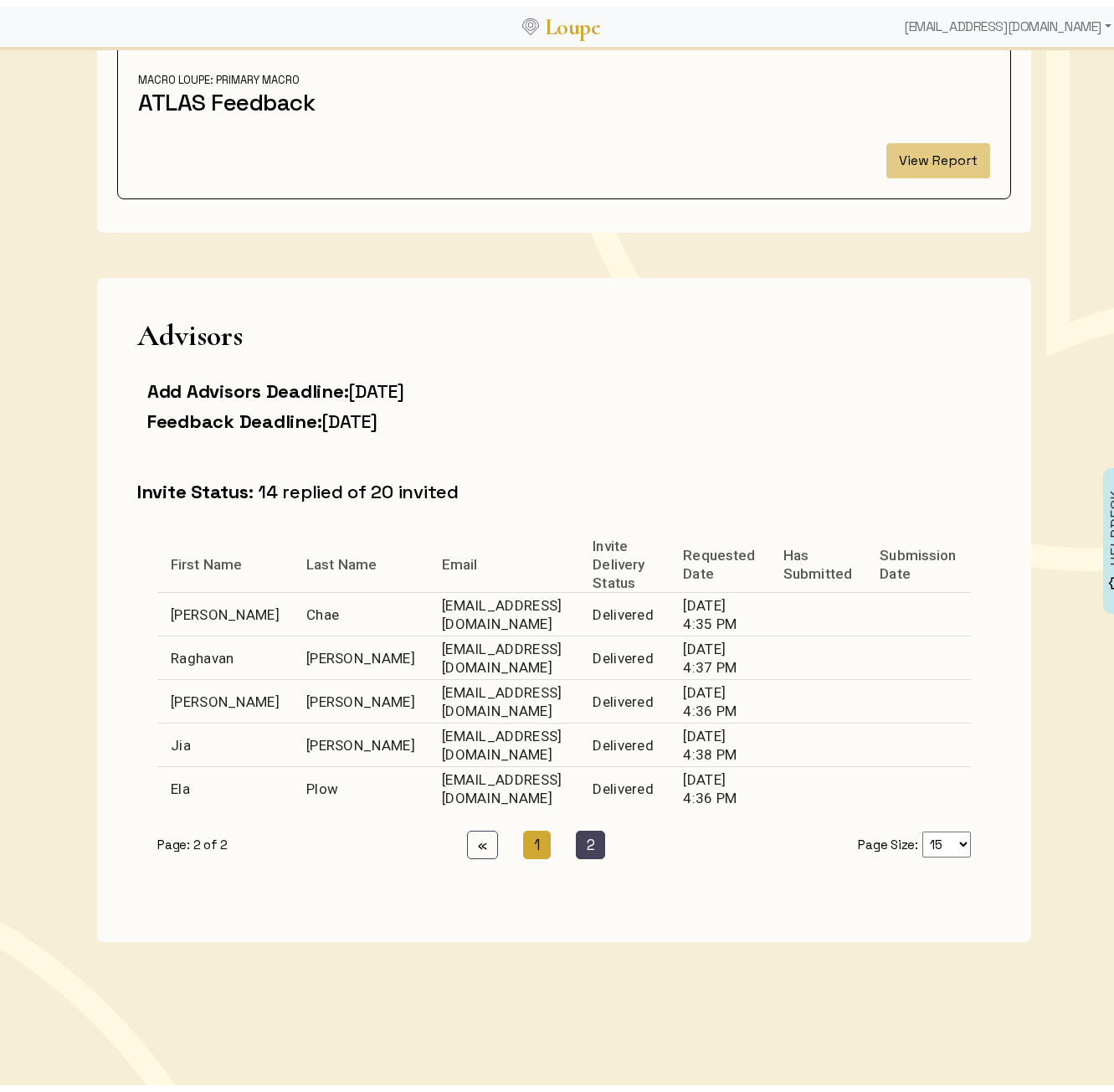
click at [524, 732] on link "1 (current)" at bounding box center [537, 838] width 28 height 29
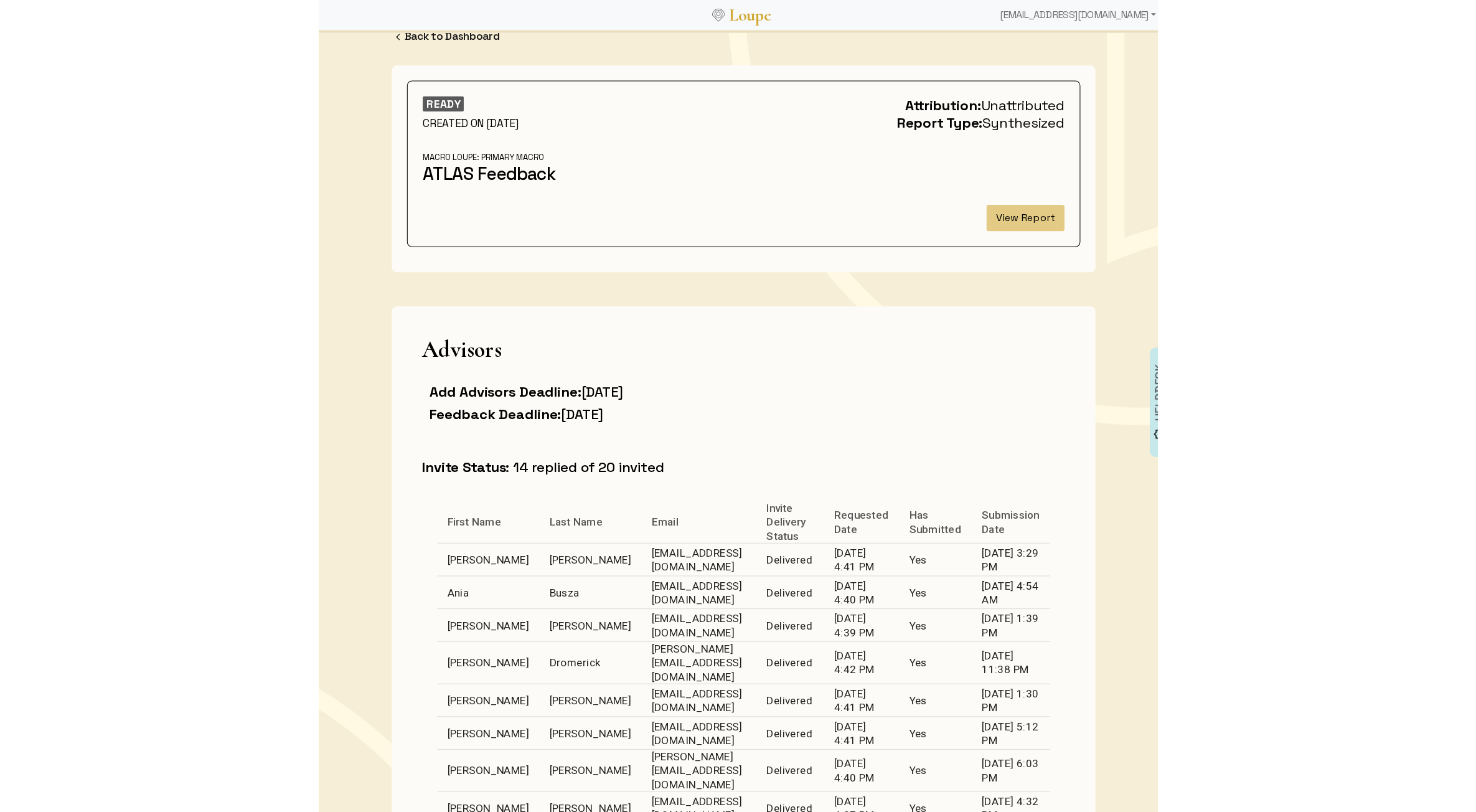
scroll to position [0, 0]
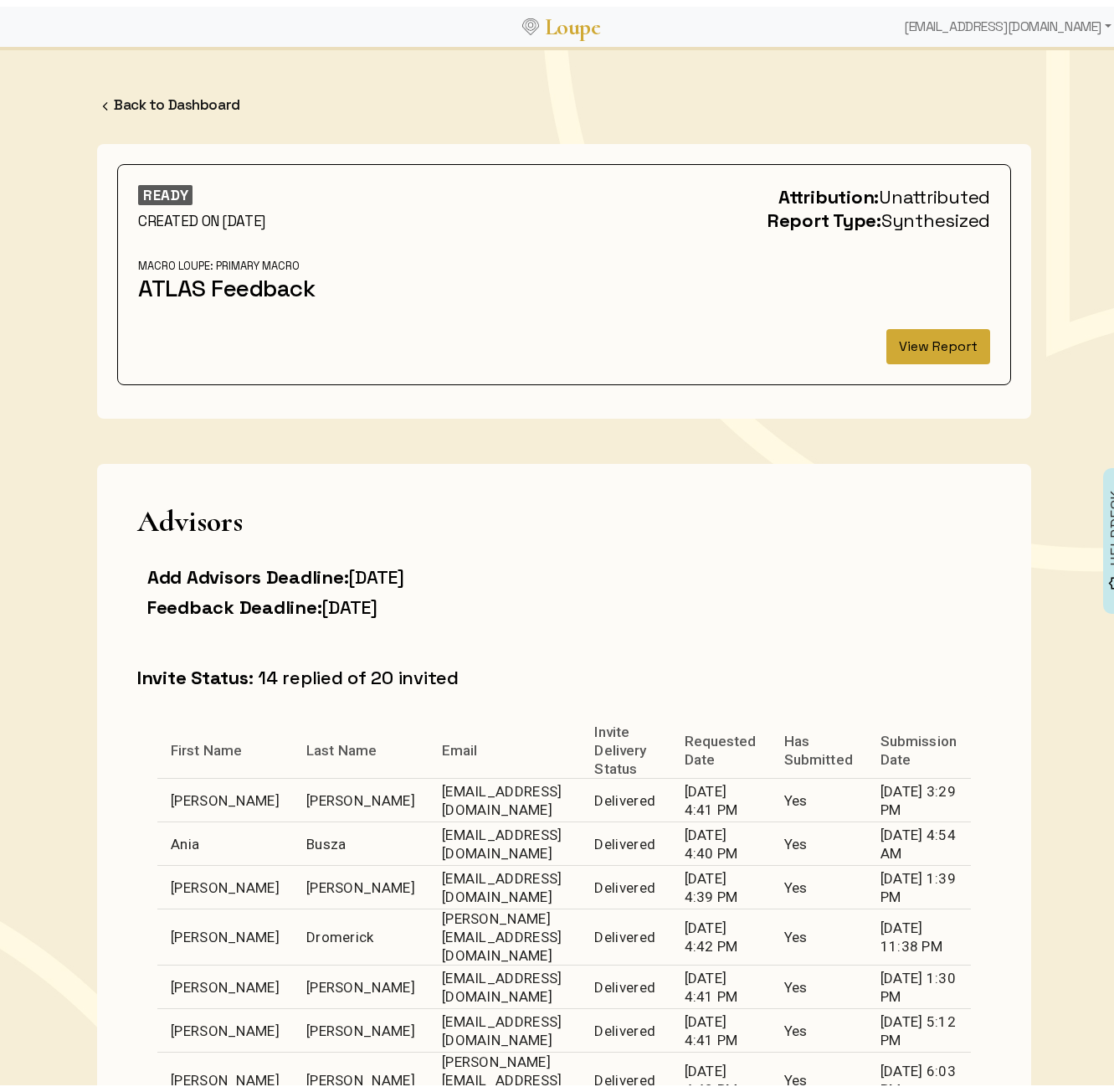
click at [918, 352] on button "View Report" at bounding box center [938, 340] width 104 height 35
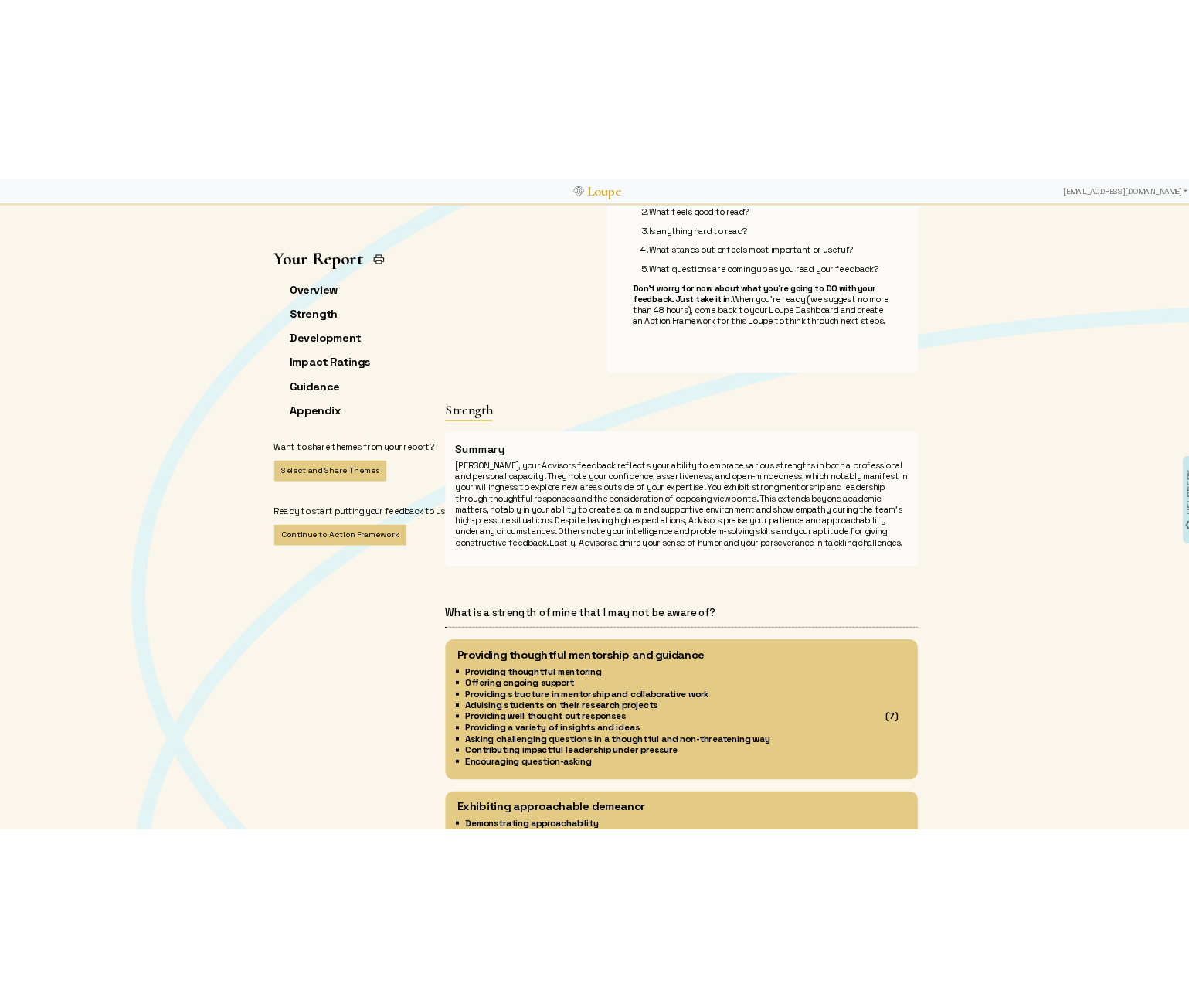
scroll to position [927, 0]
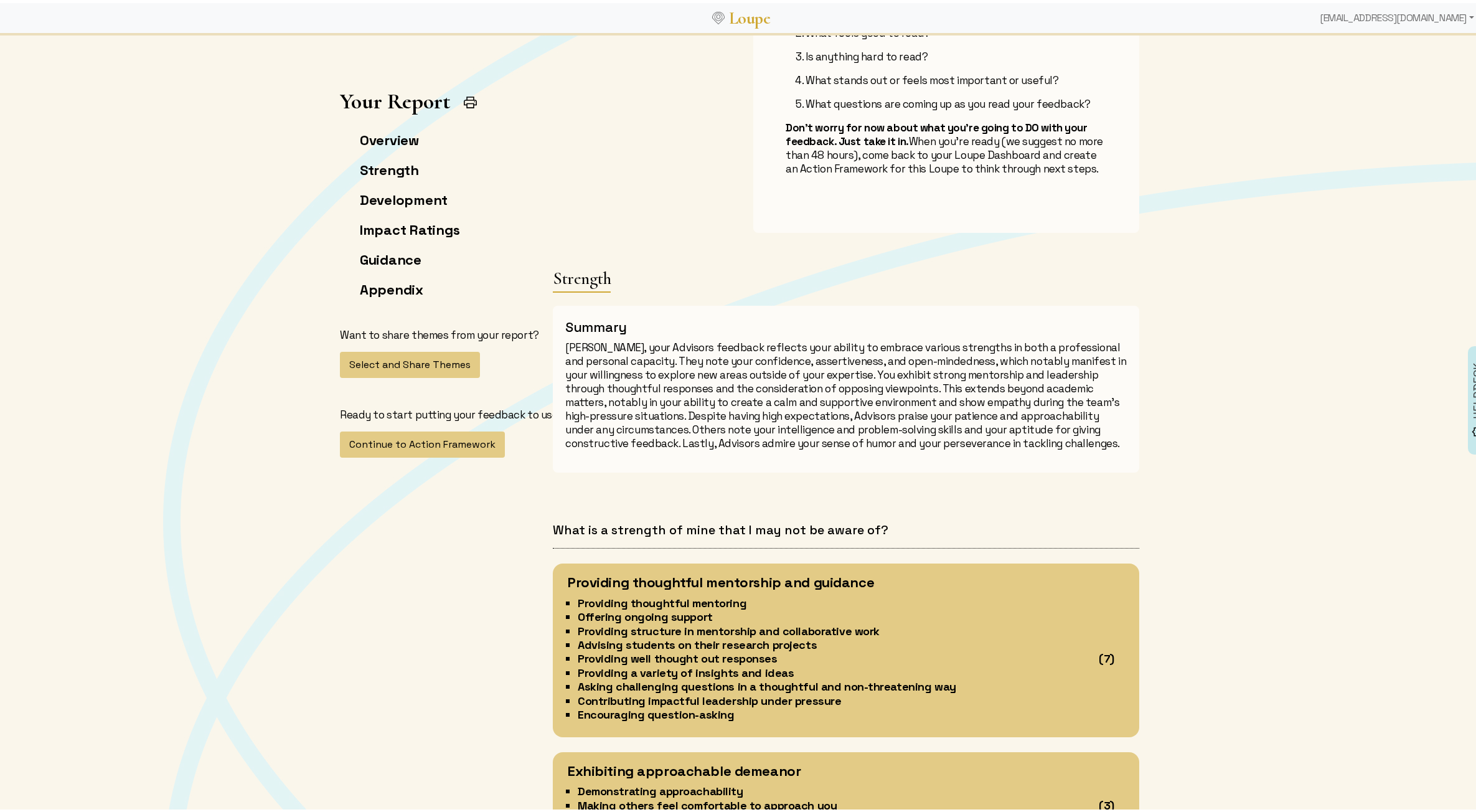
click at [720, 365] on p "[PERSON_NAME], your Advisors feedback reflects your ability to embrace various …" at bounding box center [846, 392] width 562 height 110
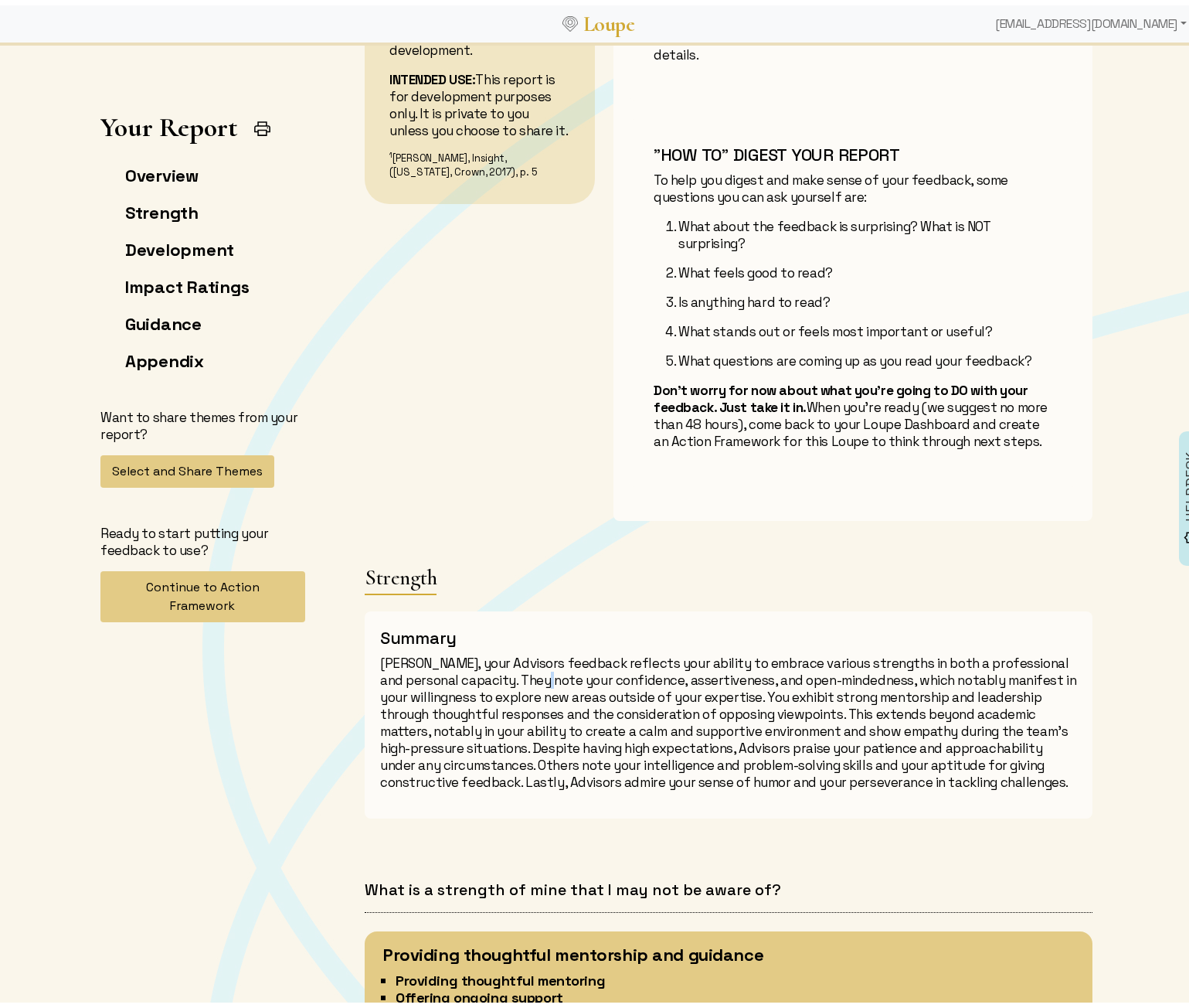
scroll to position [696, 0]
click at [585, 404] on div "Self-awareness has been called the “meta-skill of the twenty-first century.” 1 …" at bounding box center [480, 47] width 249 height 938
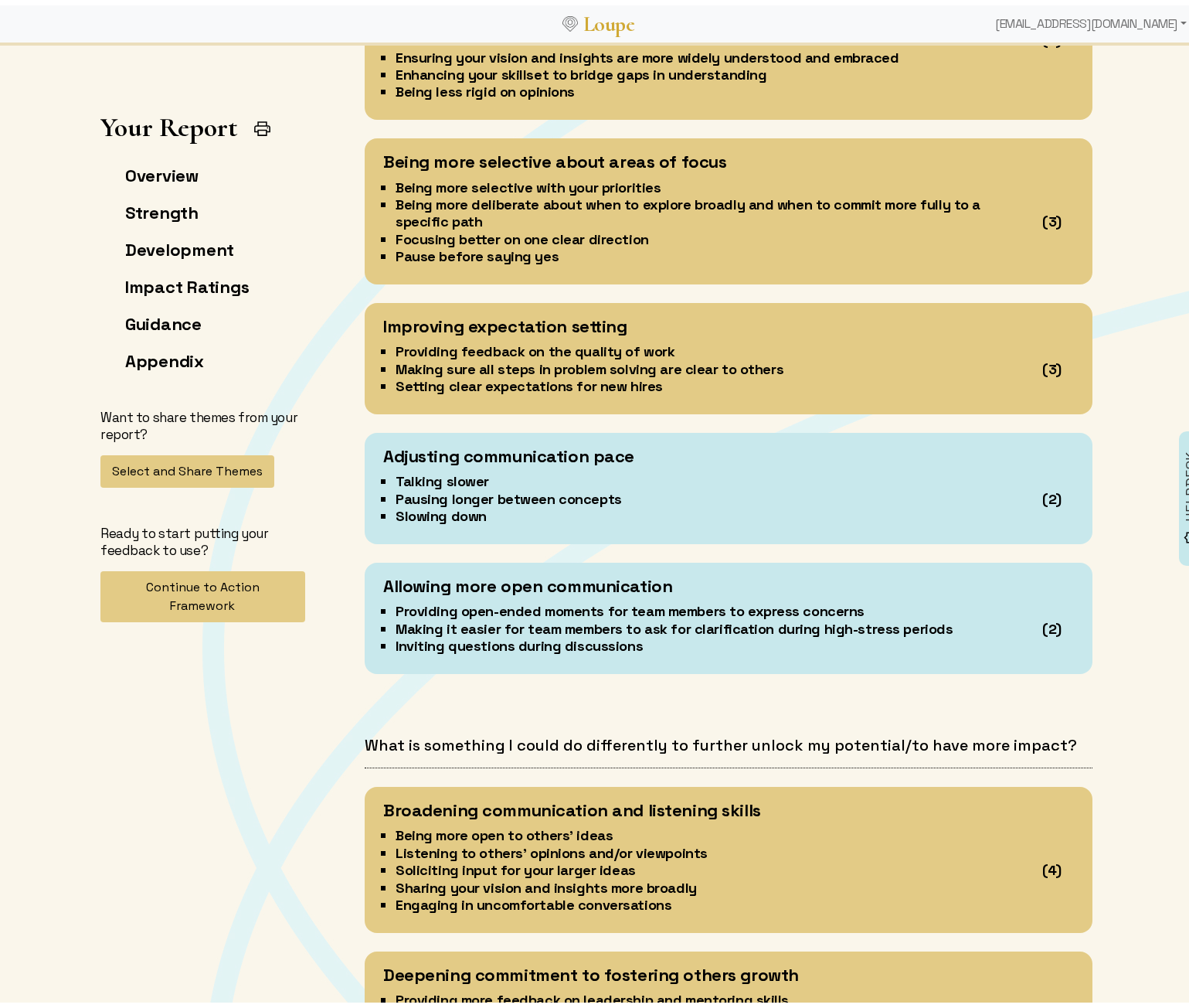
scroll to position [4560, 0]
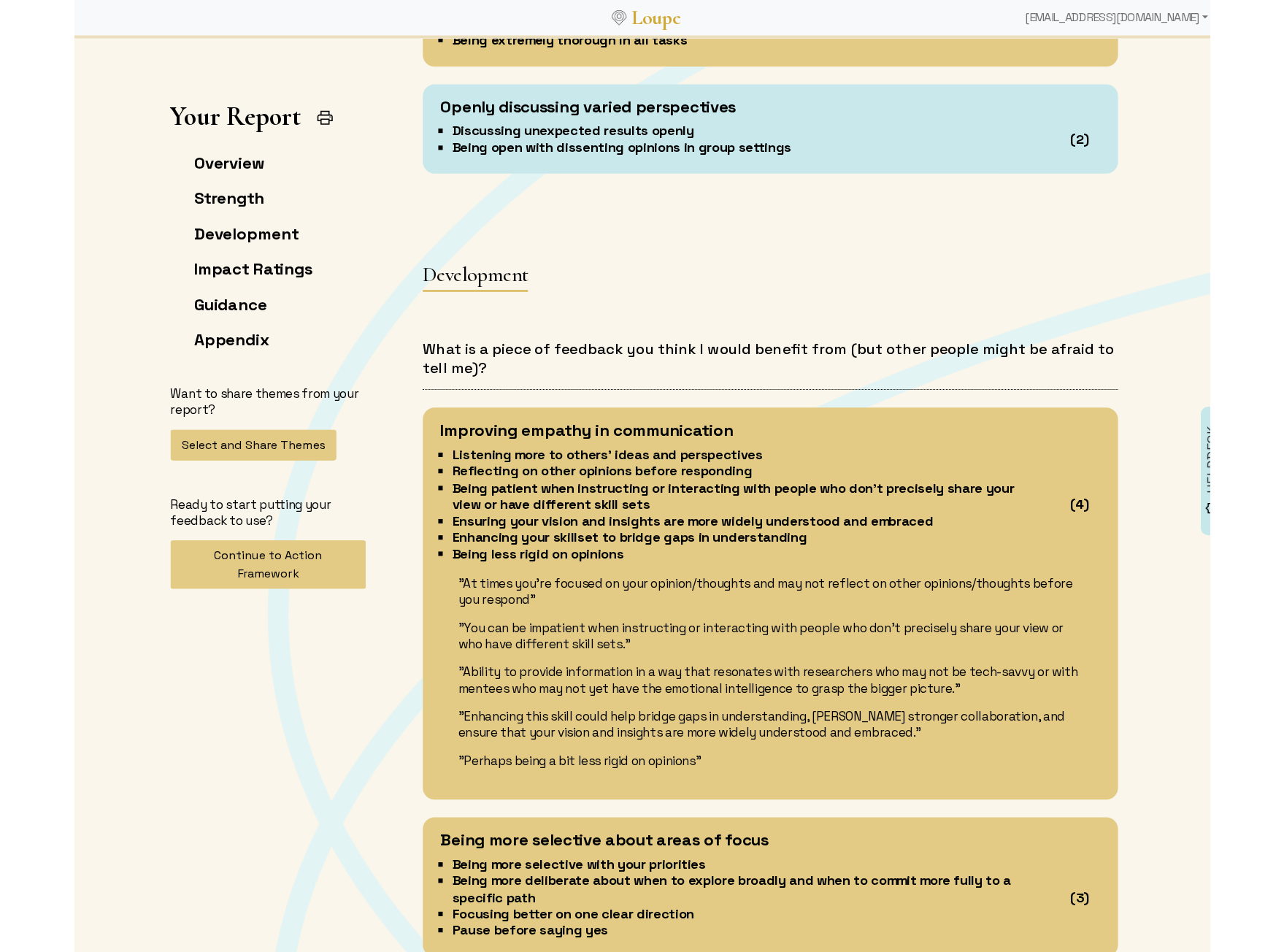
scroll to position [3796, 0]
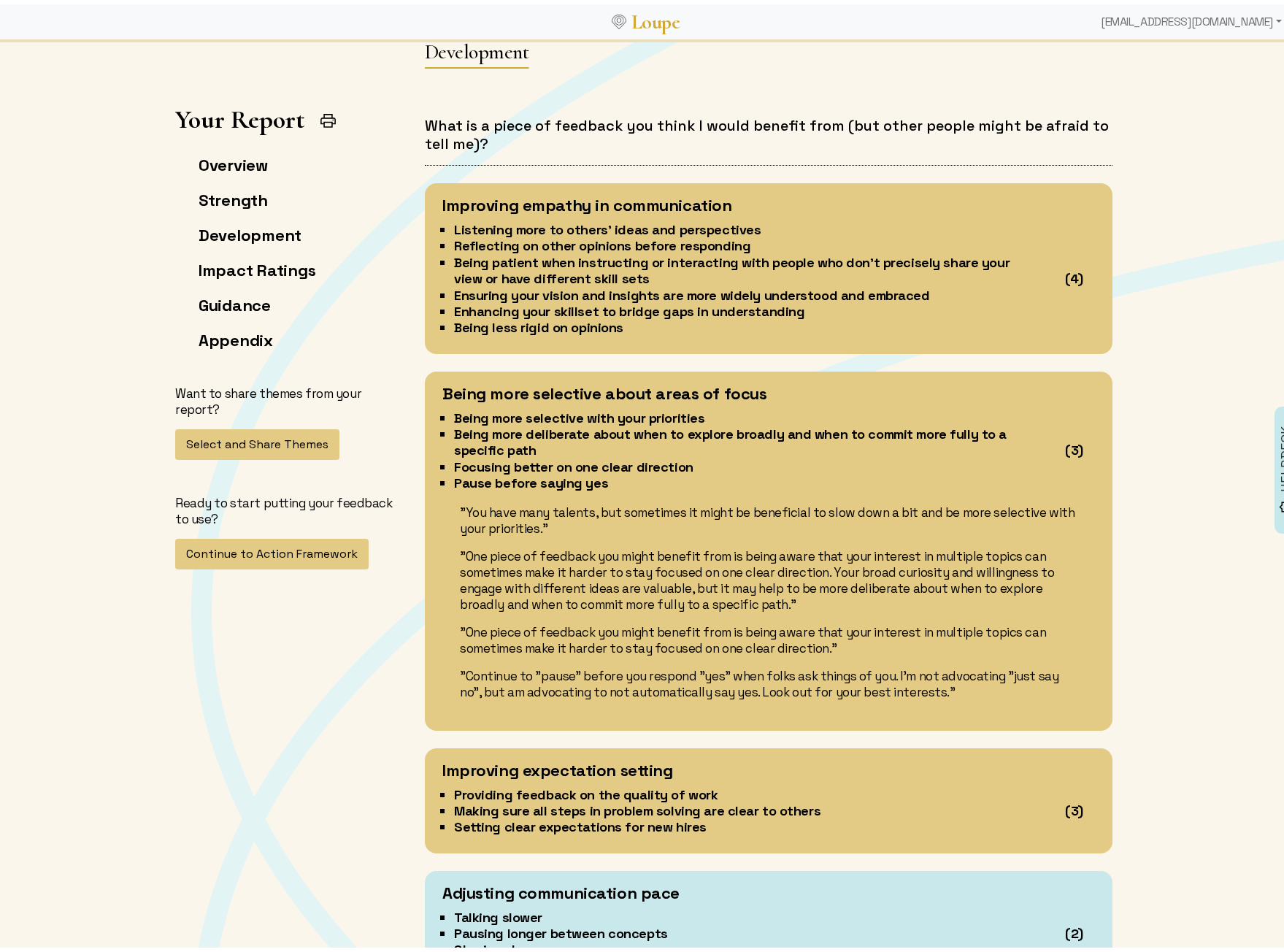
scroll to position [4160, 0]
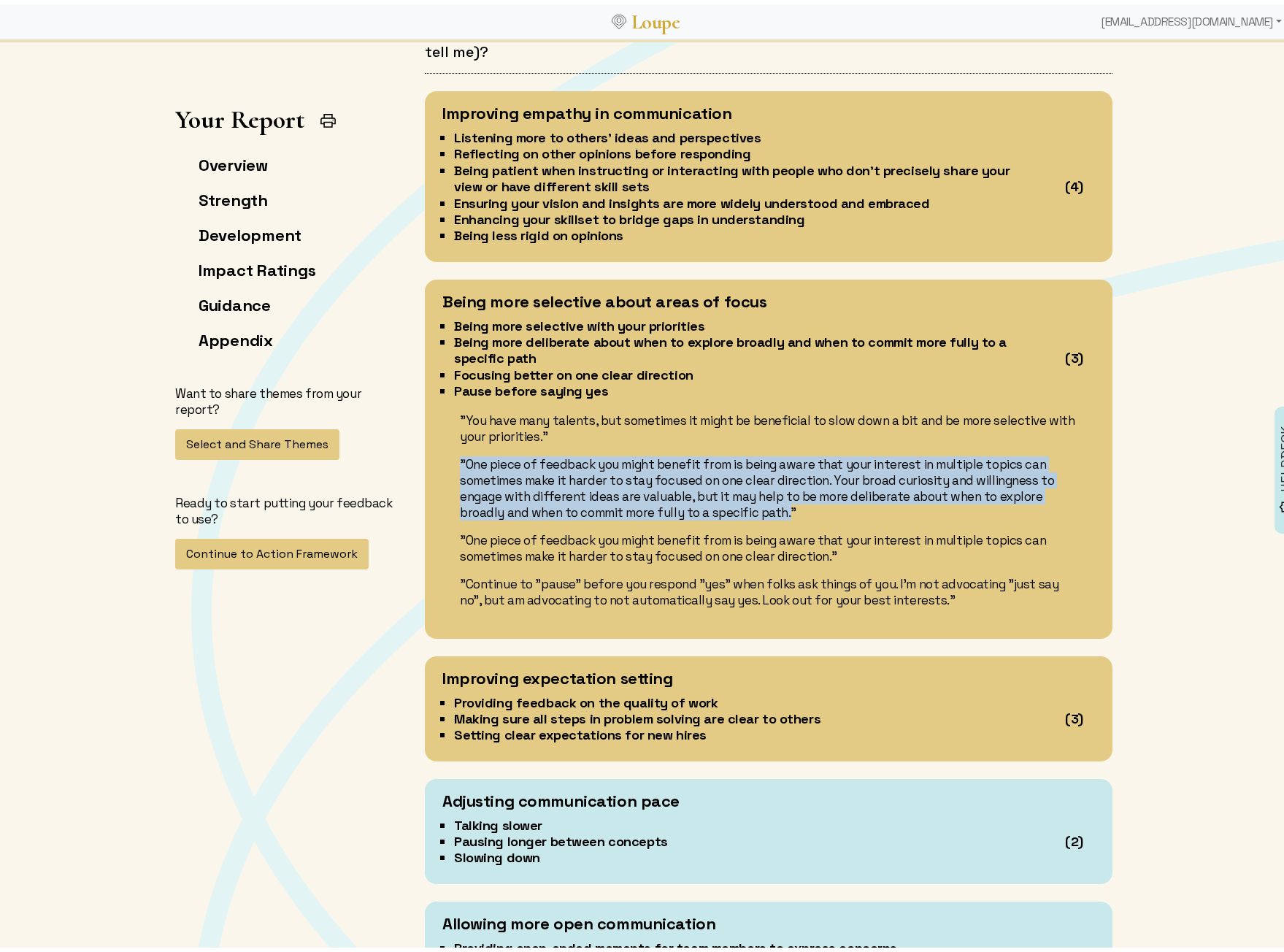
drag, startPoint x: 783, startPoint y: 487, endPoint x: 452, endPoint y: 445, distance: 333.7
click at [452, 445] on div ""You have many talents, but sometimes it might be beneficial to slow down a bit…" at bounding box center [769, 506] width 653 height 196
click at [782, 494] on p ""One piece of feedback you might benefit from is being aware that your interest…" at bounding box center [768, 484] width 618 height 64
drag, startPoint x: 793, startPoint y: 494, endPoint x: 450, endPoint y: 429, distance: 349.1
click at [450, 429] on div ""You have many talents, but sometimes it might be beneficial to slow down a bit…" at bounding box center [769, 506] width 653 height 196
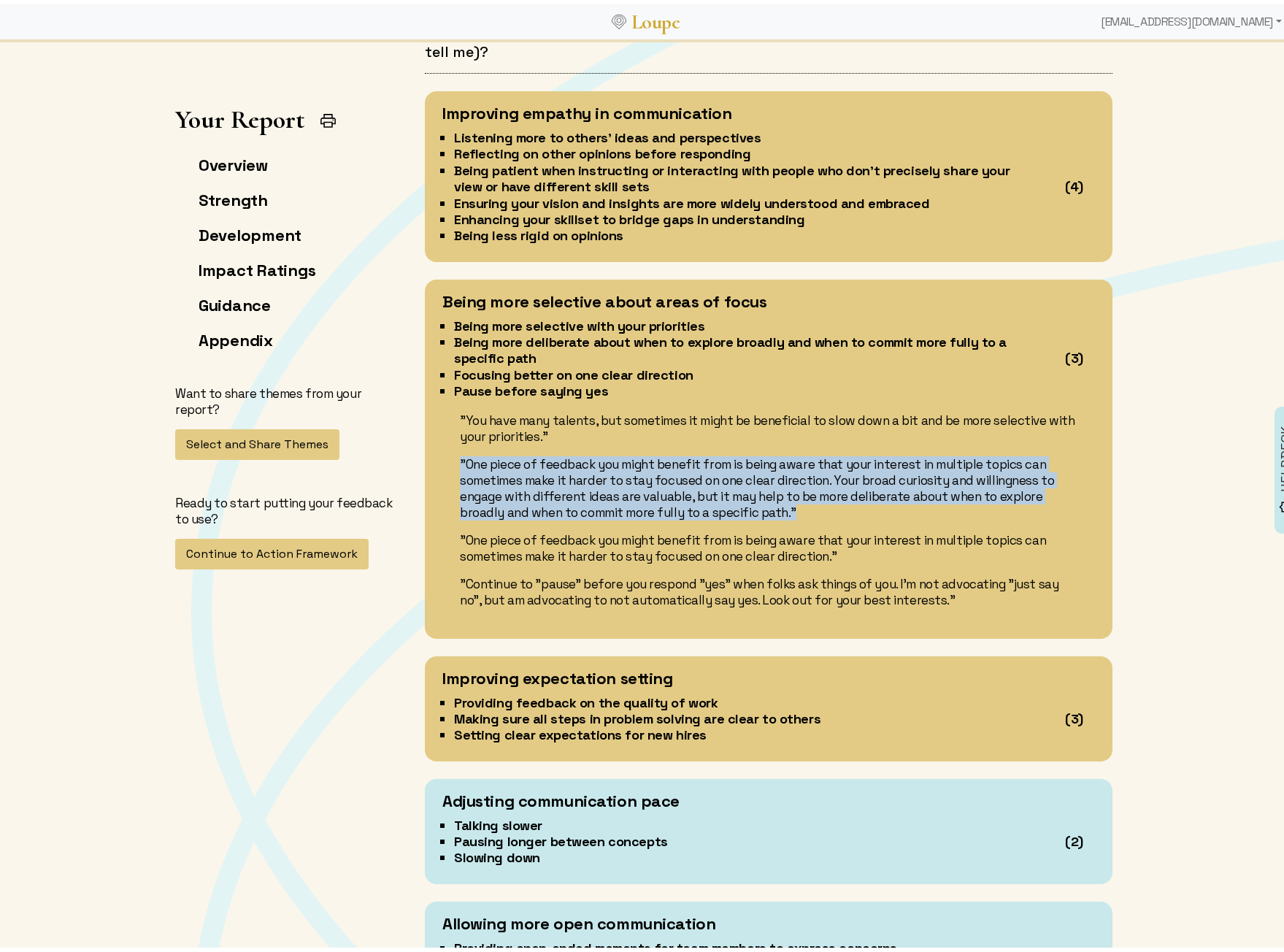
click at [838, 476] on p ""One piece of feedback you might benefit from is being aware that your interest…" at bounding box center [768, 484] width 618 height 64
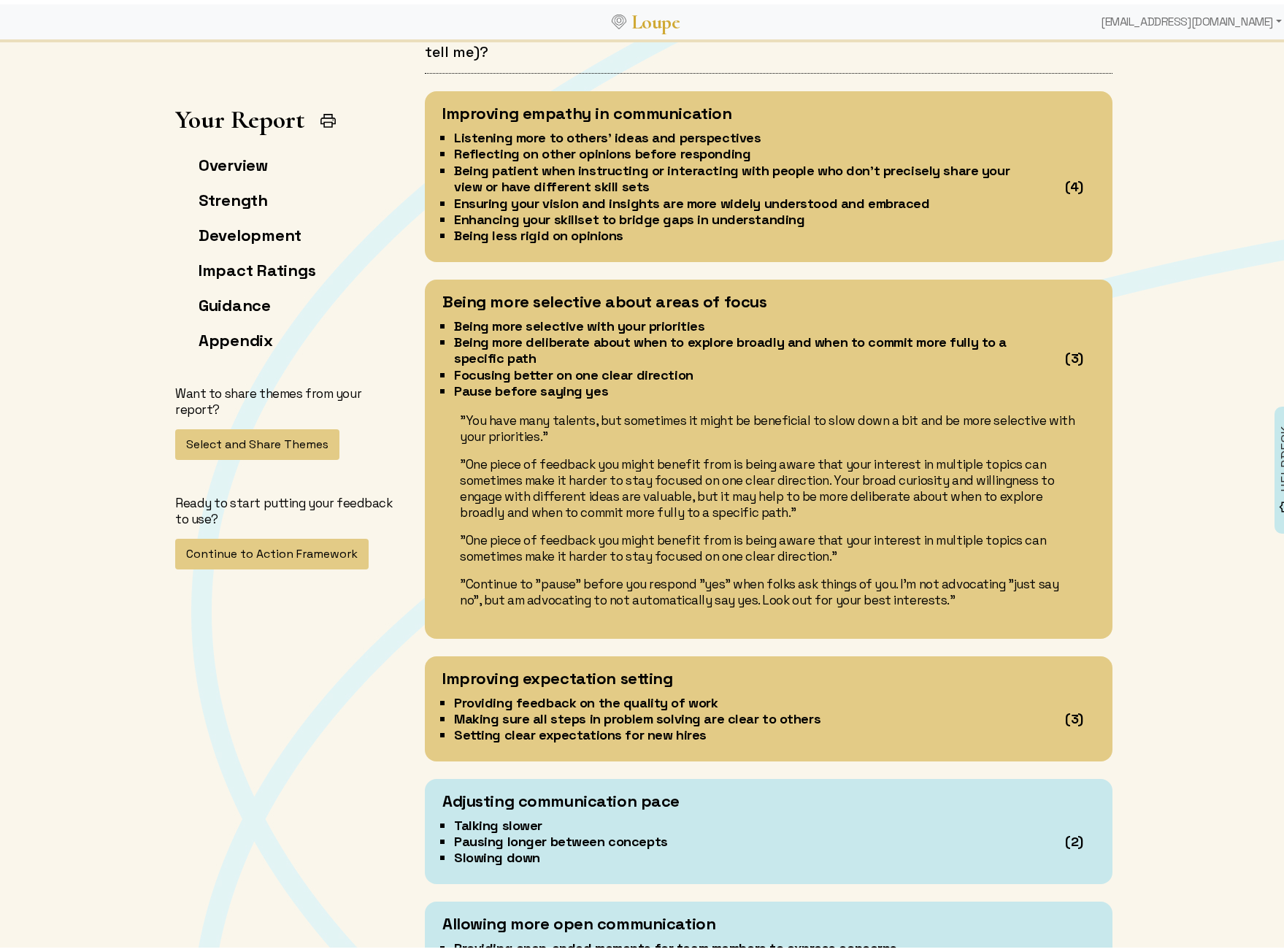
click at [842, 505] on div ""You have many talents, but sometimes it might be beneficial to slow down a bit…" at bounding box center [769, 506] width 653 height 196
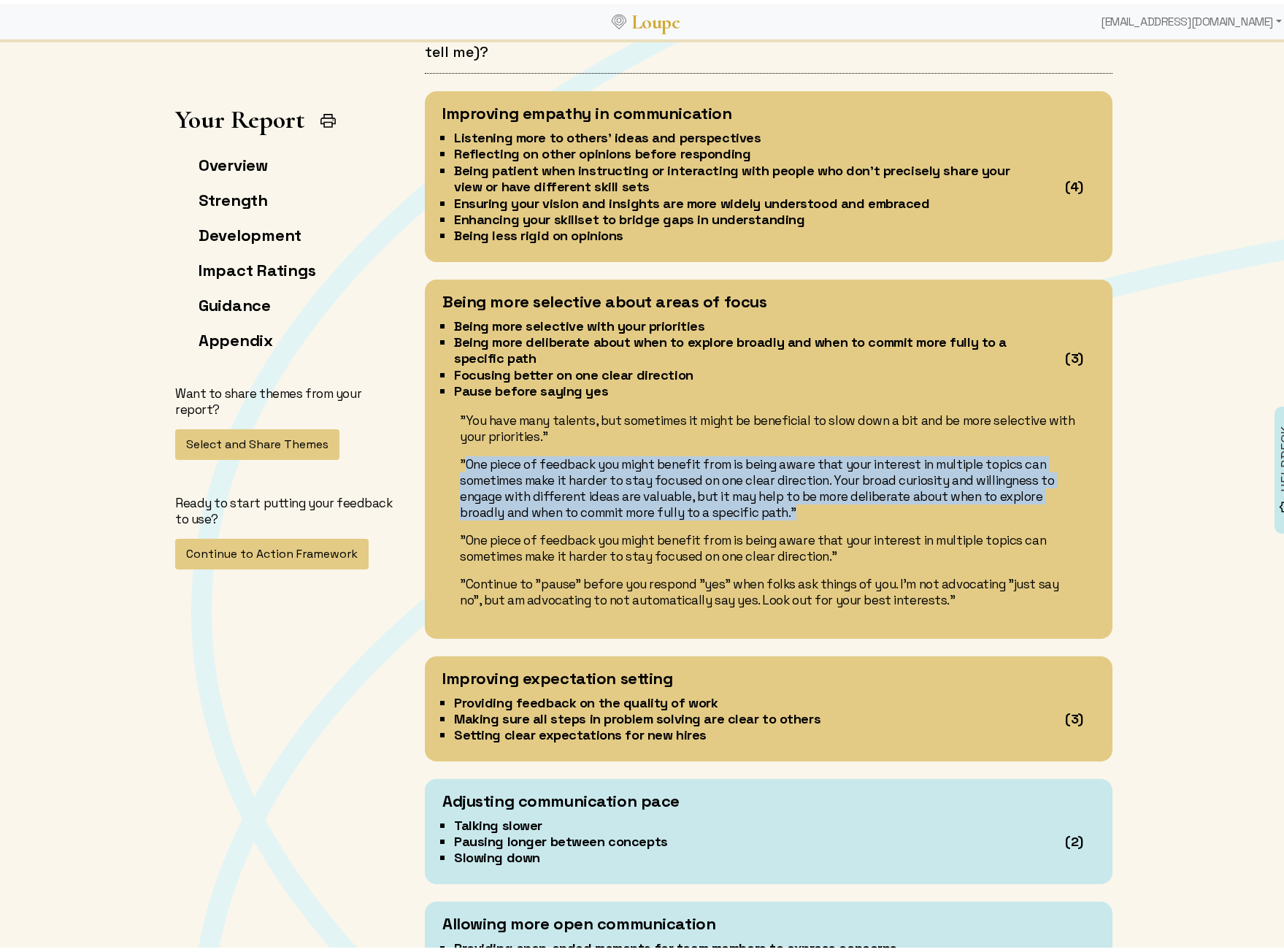
drag, startPoint x: 830, startPoint y: 494, endPoint x: 457, endPoint y: 445, distance: 376.2
click at [460, 452] on p ""One piece of feedback you might benefit from is being aware that your interest…" at bounding box center [768, 484] width 618 height 64
click at [602, 457] on p ""One piece of feedback you might benefit from is being aware that your interest…" at bounding box center [768, 484] width 618 height 64
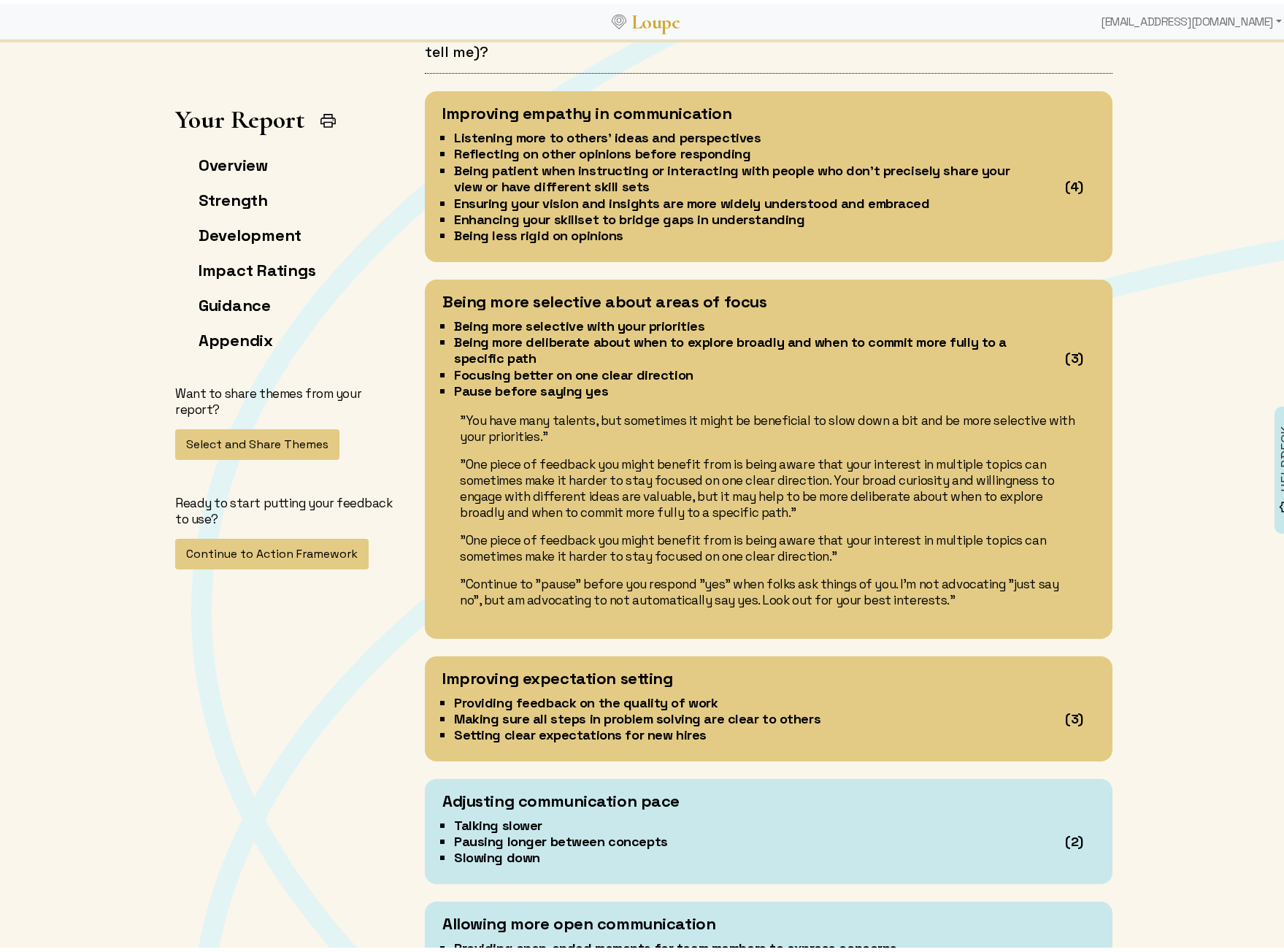
click at [659, 459] on p ""One piece of feedback you might benefit from is being aware that your interest…" at bounding box center [768, 484] width 618 height 64
drag, startPoint x: 805, startPoint y: 490, endPoint x: 738, endPoint y: 476, distance: 68.4
click at [738, 476] on p ""One piece of feedback you might benefit from is being aware that your interest…" at bounding box center [768, 484] width 618 height 64
click at [737, 474] on p ""One piece of feedback you might benefit from is being aware that your interest…" at bounding box center [768, 484] width 618 height 64
click at [735, 472] on p ""One piece of feedback you might benefit from is being aware that your interest…" at bounding box center [768, 484] width 618 height 64
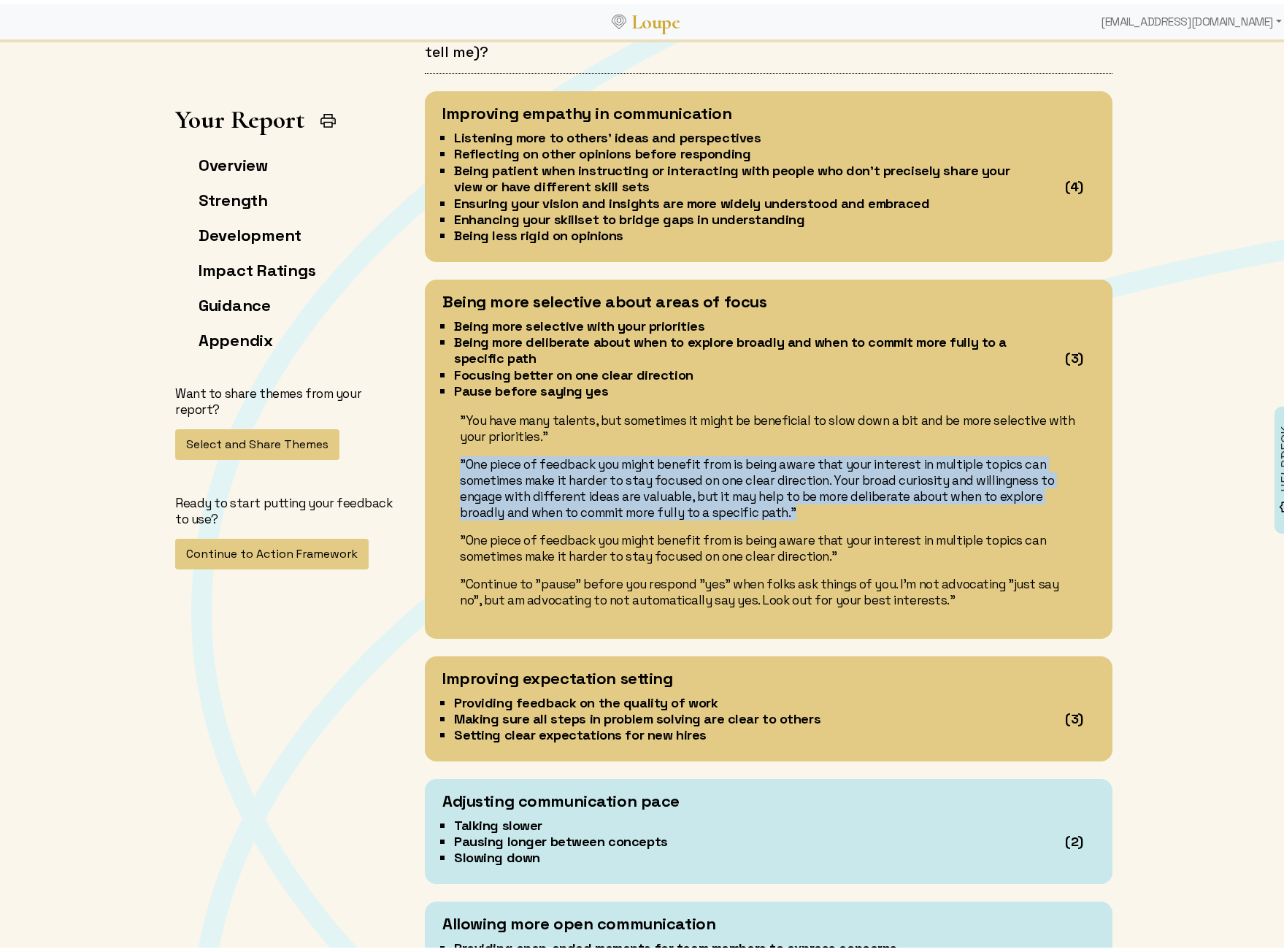
drag, startPoint x: 790, startPoint y: 493, endPoint x: 452, endPoint y: 448, distance: 341.0
click at [452, 448] on div ""You have many talents, but sometimes it might be beneficial to slow down a bit…" at bounding box center [769, 506] width 653 height 196
click at [633, 459] on p ""One piece of feedback you might benefit from is being aware that your interest…" at bounding box center [768, 484] width 618 height 64
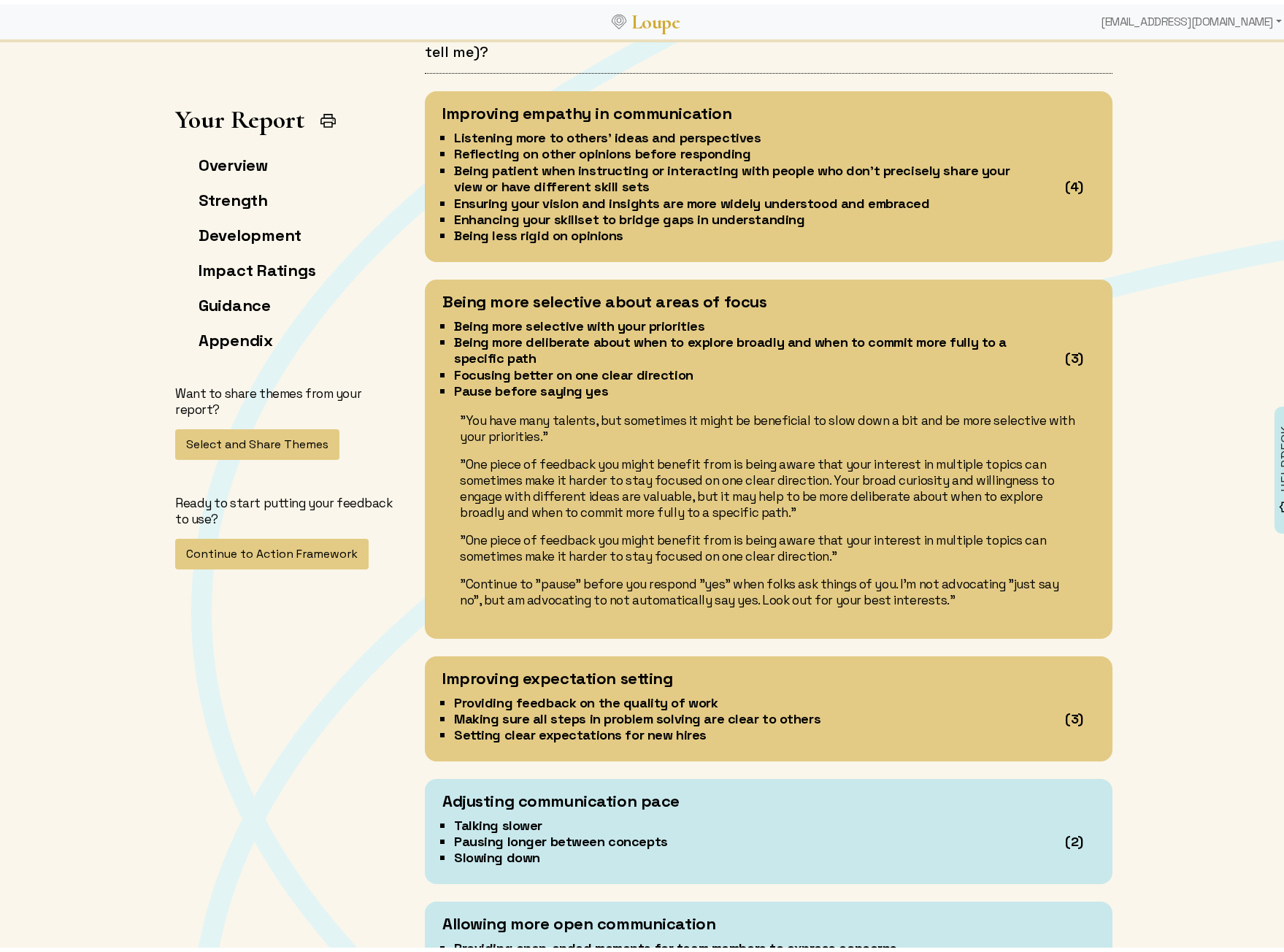
drag, startPoint x: 807, startPoint y: 470, endPoint x: 813, endPoint y: 480, distance: 11.7
click at [807, 471] on p ""One piece of feedback you might benefit from is being aware that your interest…" at bounding box center [768, 484] width 618 height 64
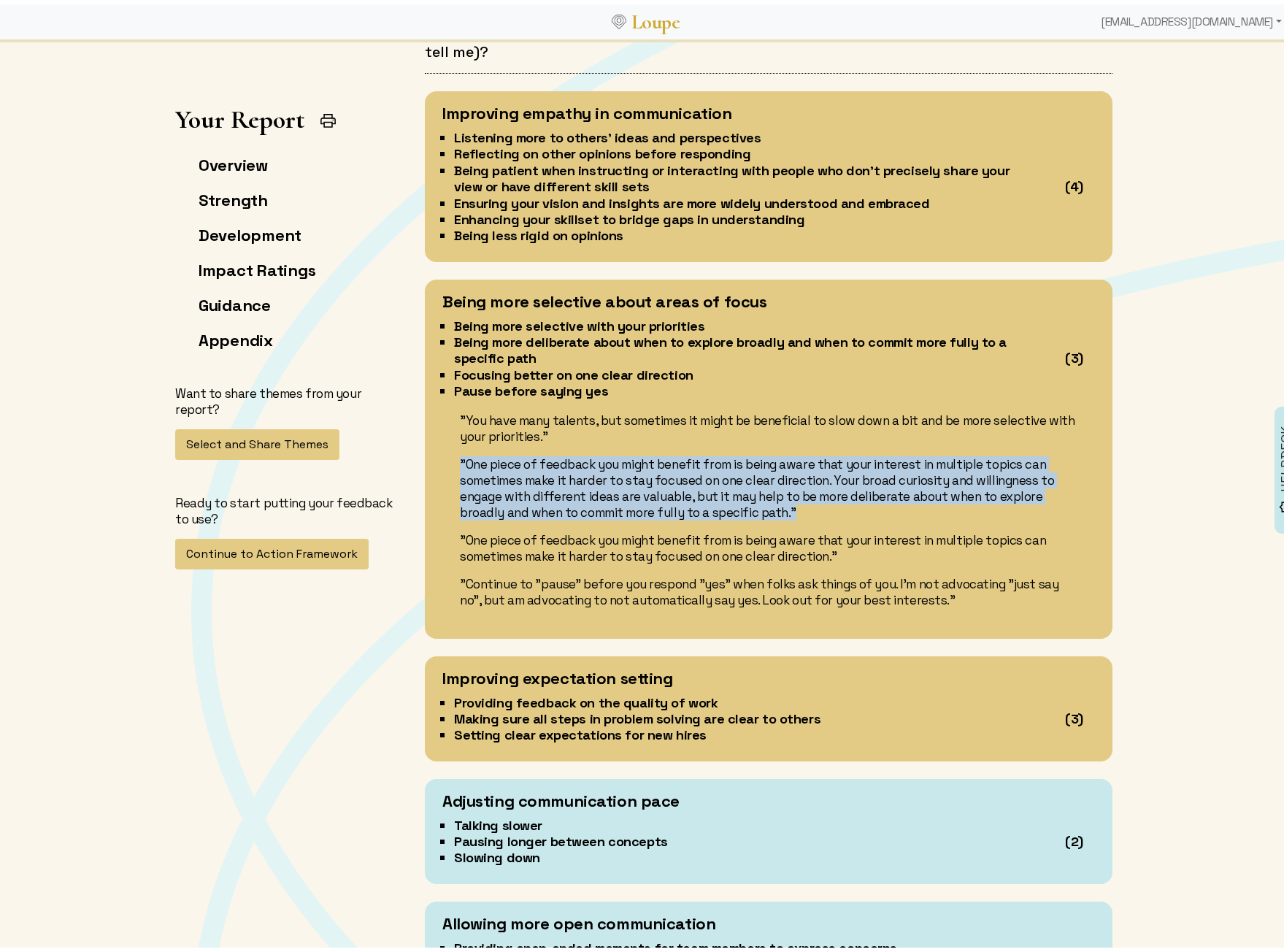
drag, startPoint x: 815, startPoint y: 495, endPoint x: 455, endPoint y: 447, distance: 363.2
click at [460, 452] on p ""One piece of feedback you might benefit from is being aware that your interest…" at bounding box center [768, 484] width 618 height 64
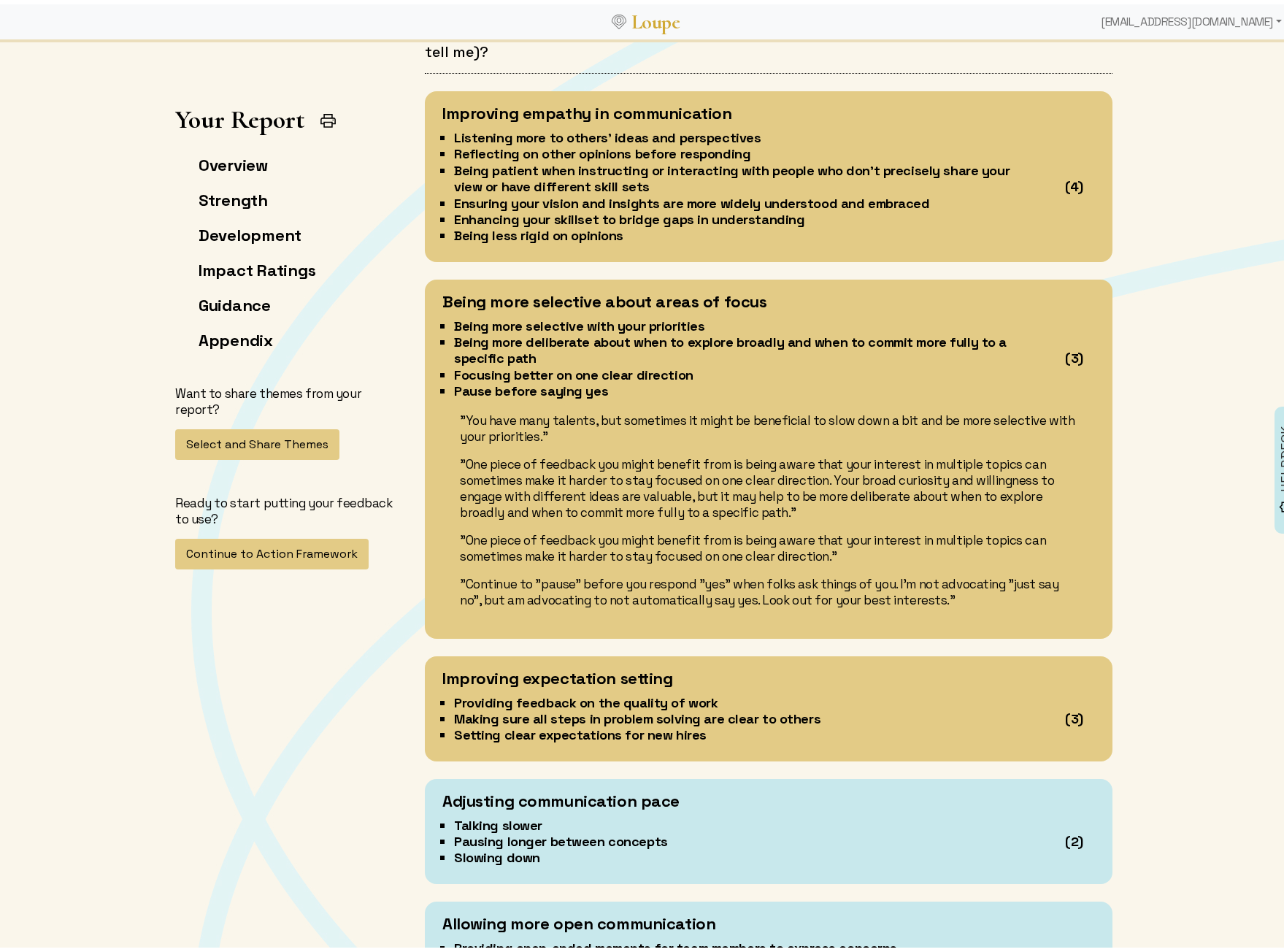
click at [637, 504] on div ""You have many talents, but sometimes it might be beneficial to slow down a bit…" at bounding box center [769, 506] width 653 height 196
click at [628, 484] on p ""One piece of feedback you might benefit from is being aware that your interest…" at bounding box center [768, 484] width 618 height 64
drag, startPoint x: 774, startPoint y: 495, endPoint x: 755, endPoint y: 485, distance: 21.5
click at [755, 485] on p ""One piece of feedback you might benefit from is being aware that your interest…" at bounding box center [768, 484] width 618 height 64
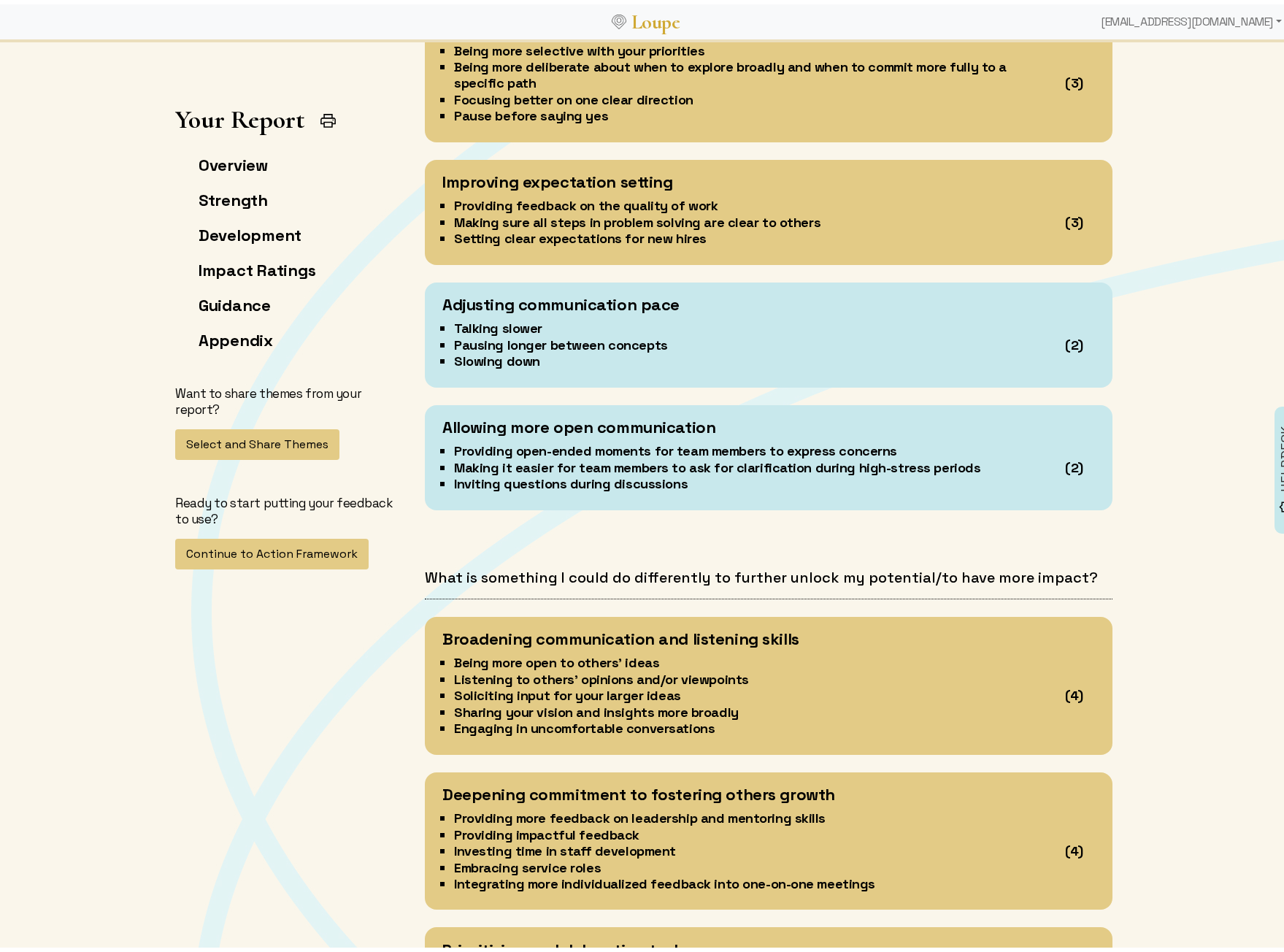
scroll to position [4452, 0]
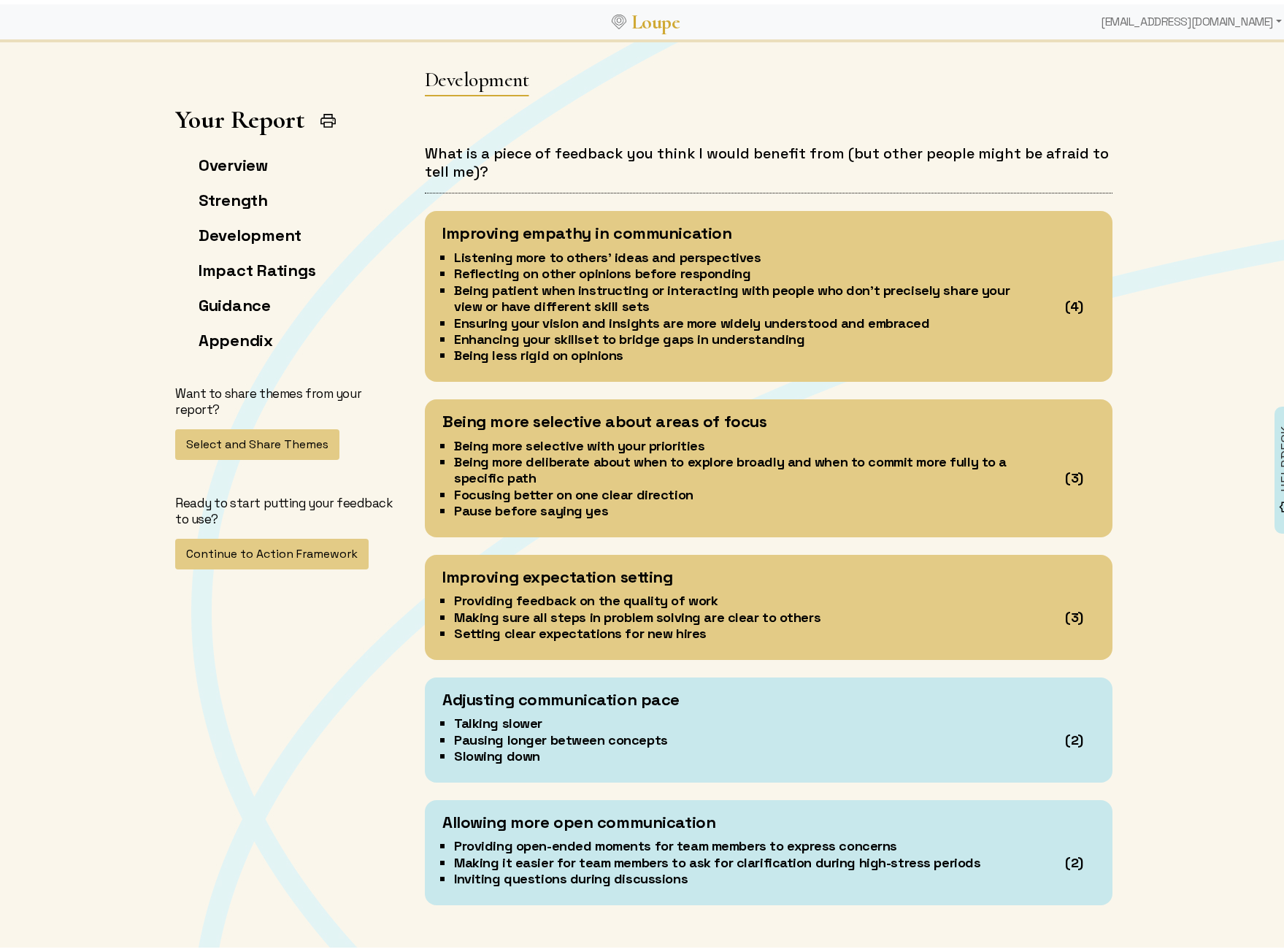
scroll to position [4087, 0]
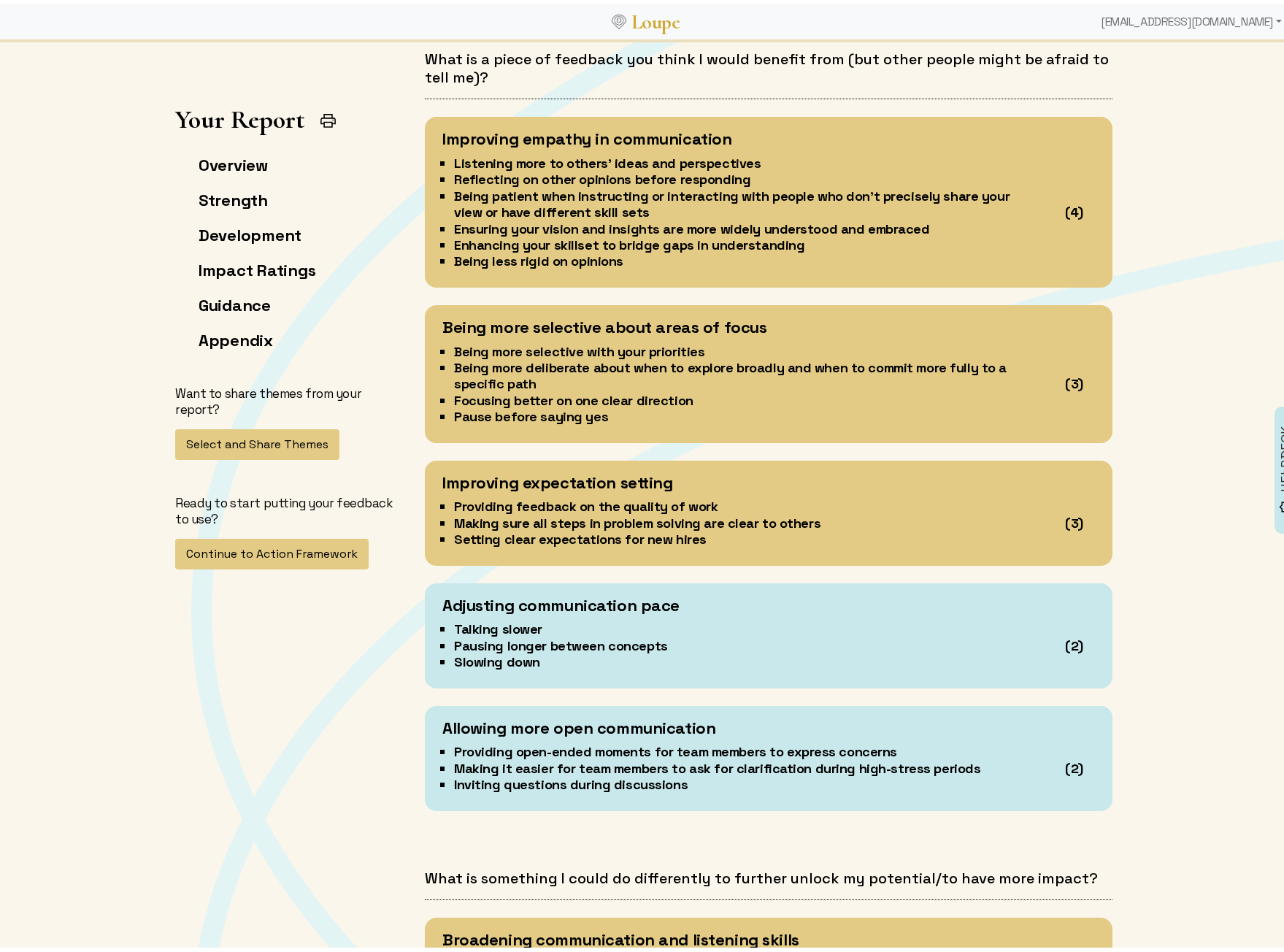
scroll to position [4160, 0]
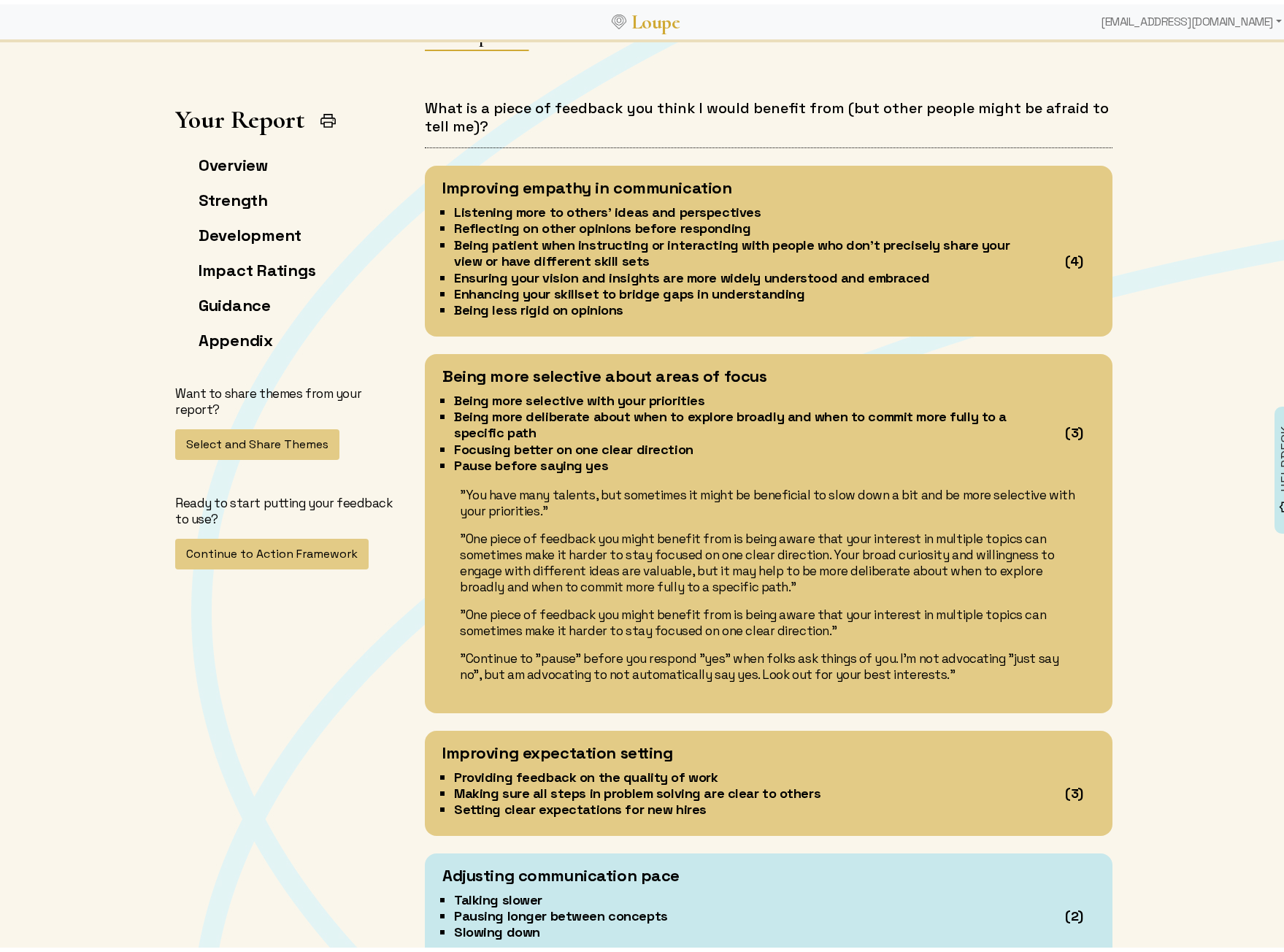
scroll to position [4087, 0]
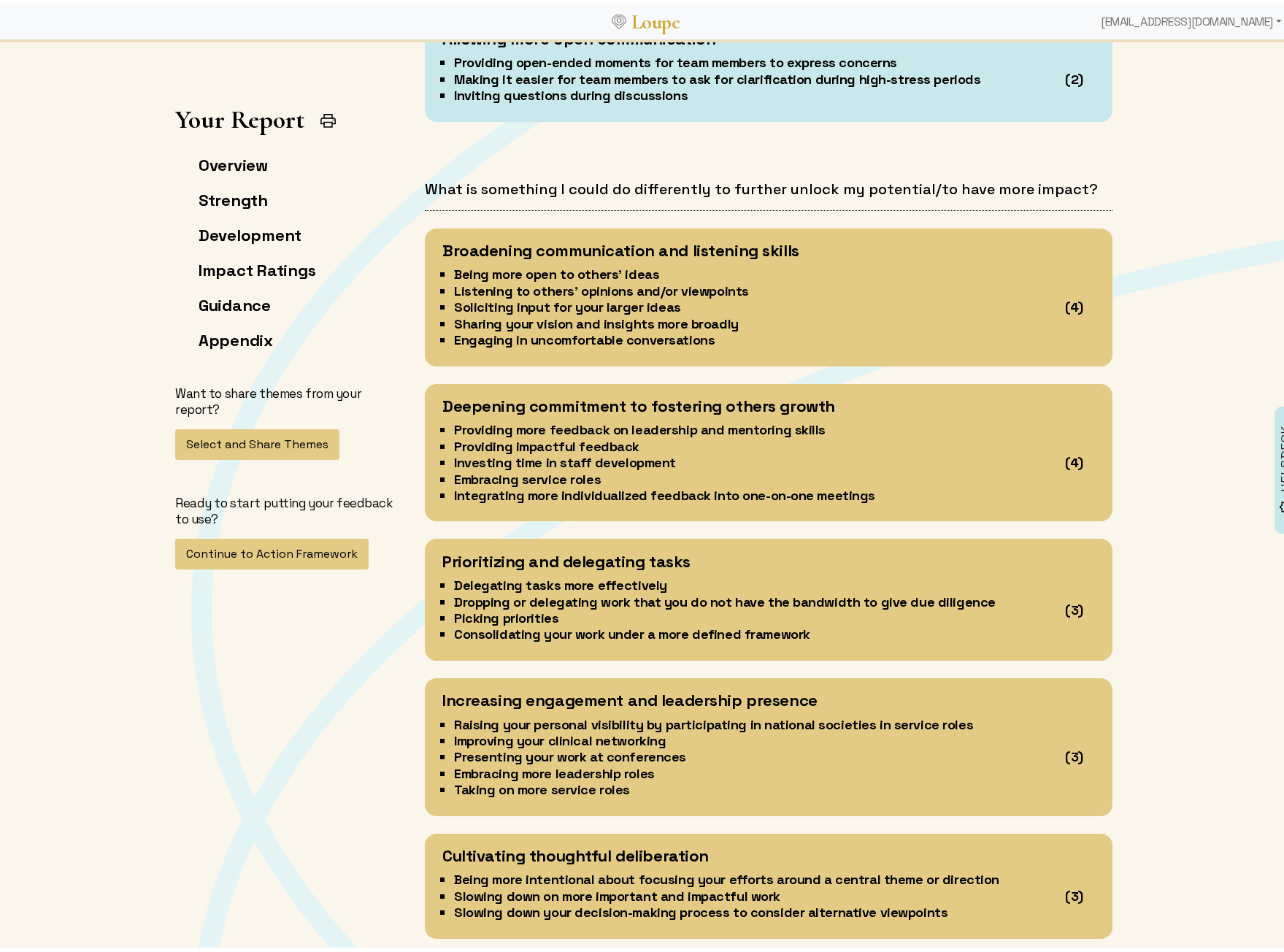
scroll to position [4963, 0]
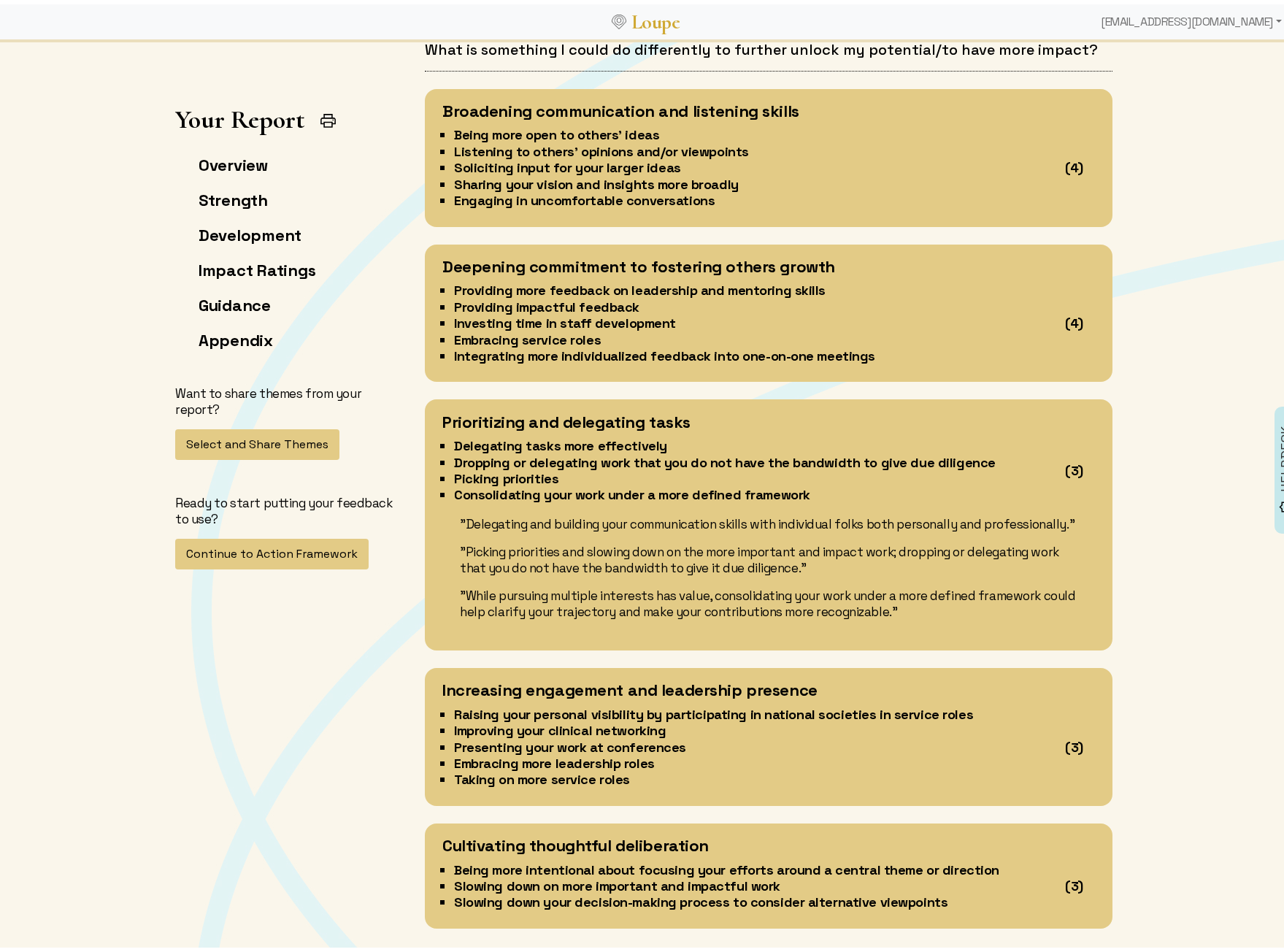
drag, startPoint x: 671, startPoint y: 419, endPoint x: 438, endPoint y: 424, distance: 233.1
click at [454, 434] on li "Delegating tasks more effectively" at bounding box center [737, 442] width 565 height 16
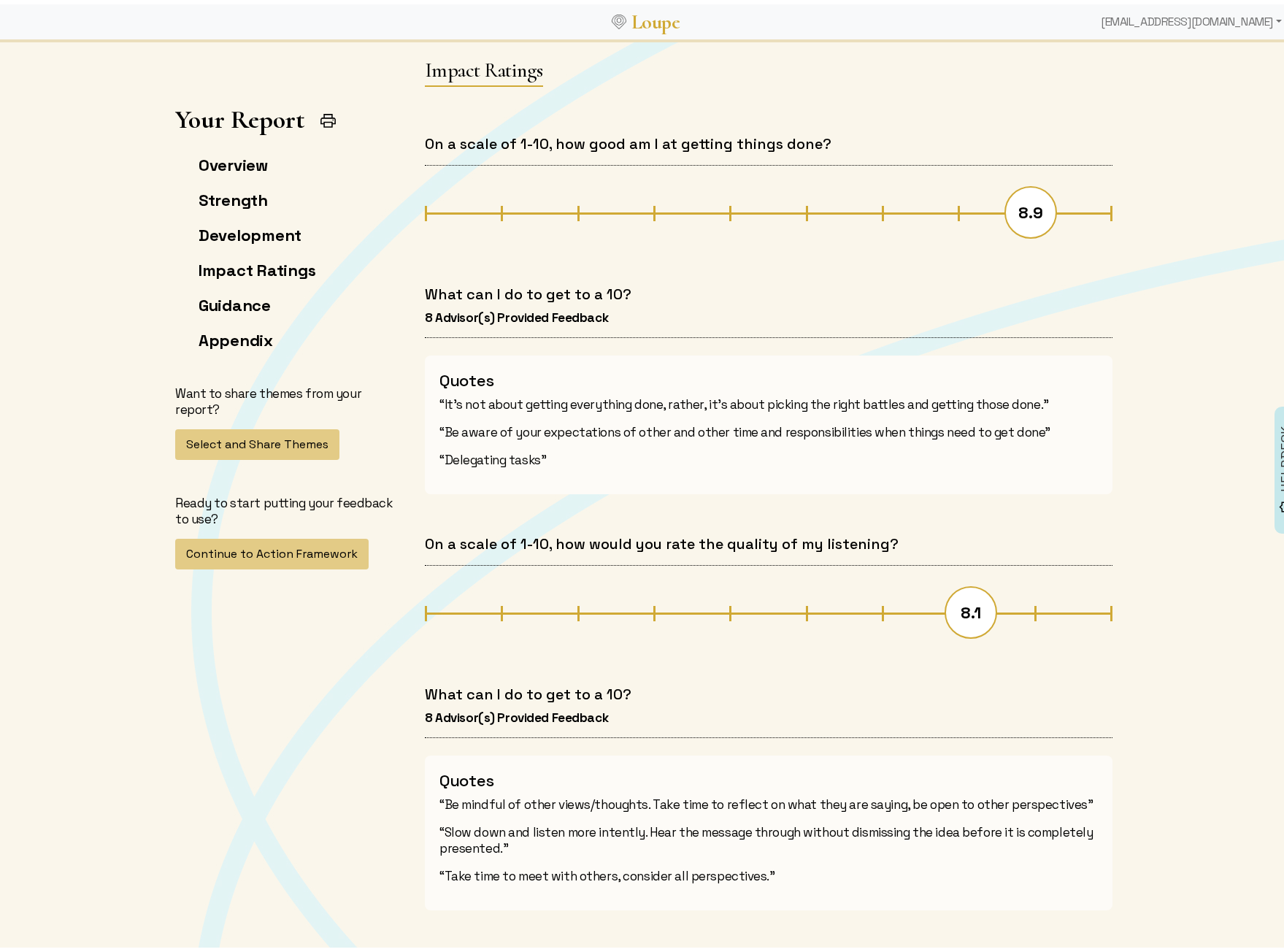
scroll to position [5766, 0]
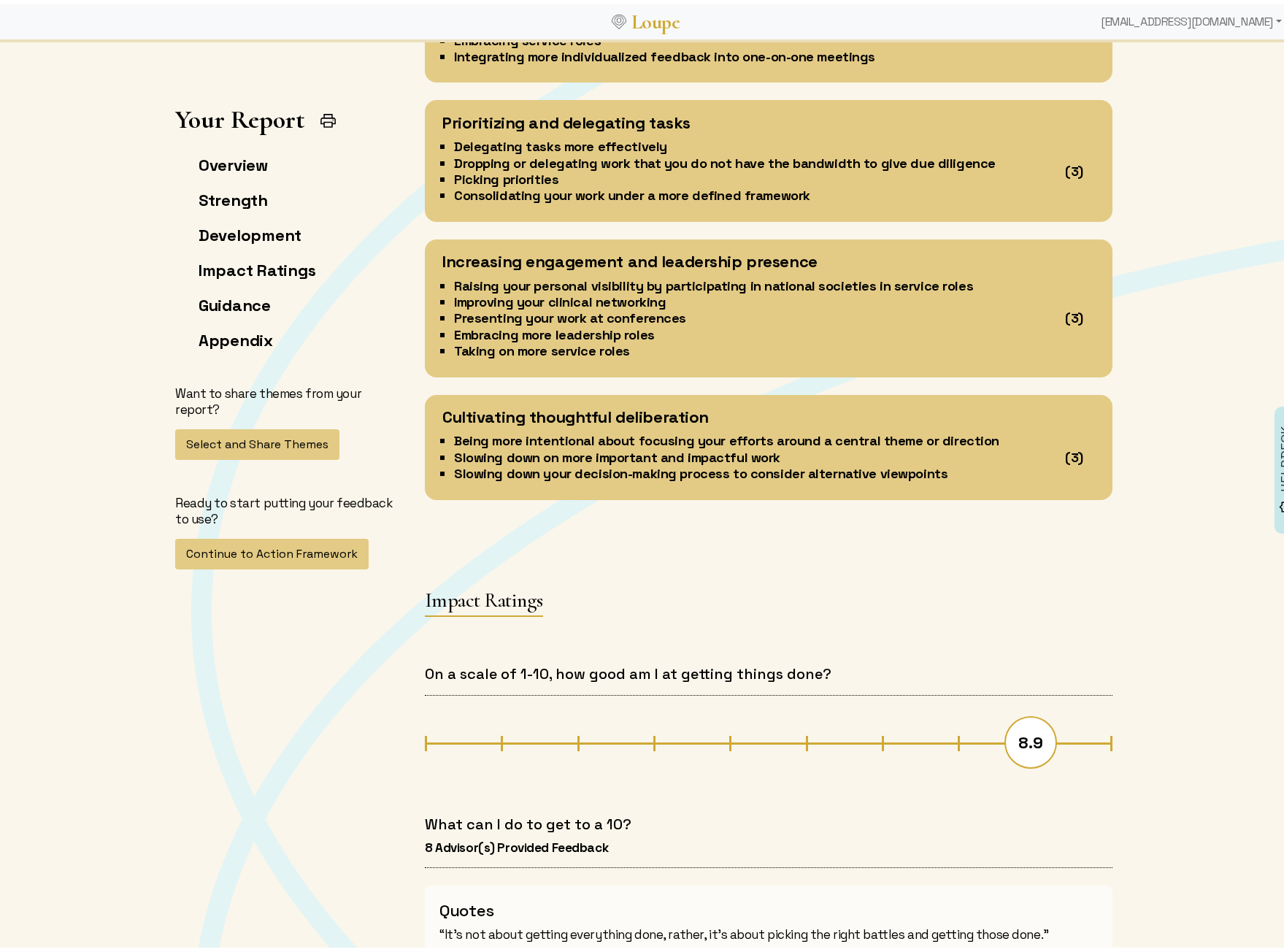
scroll to position [5255, 0]
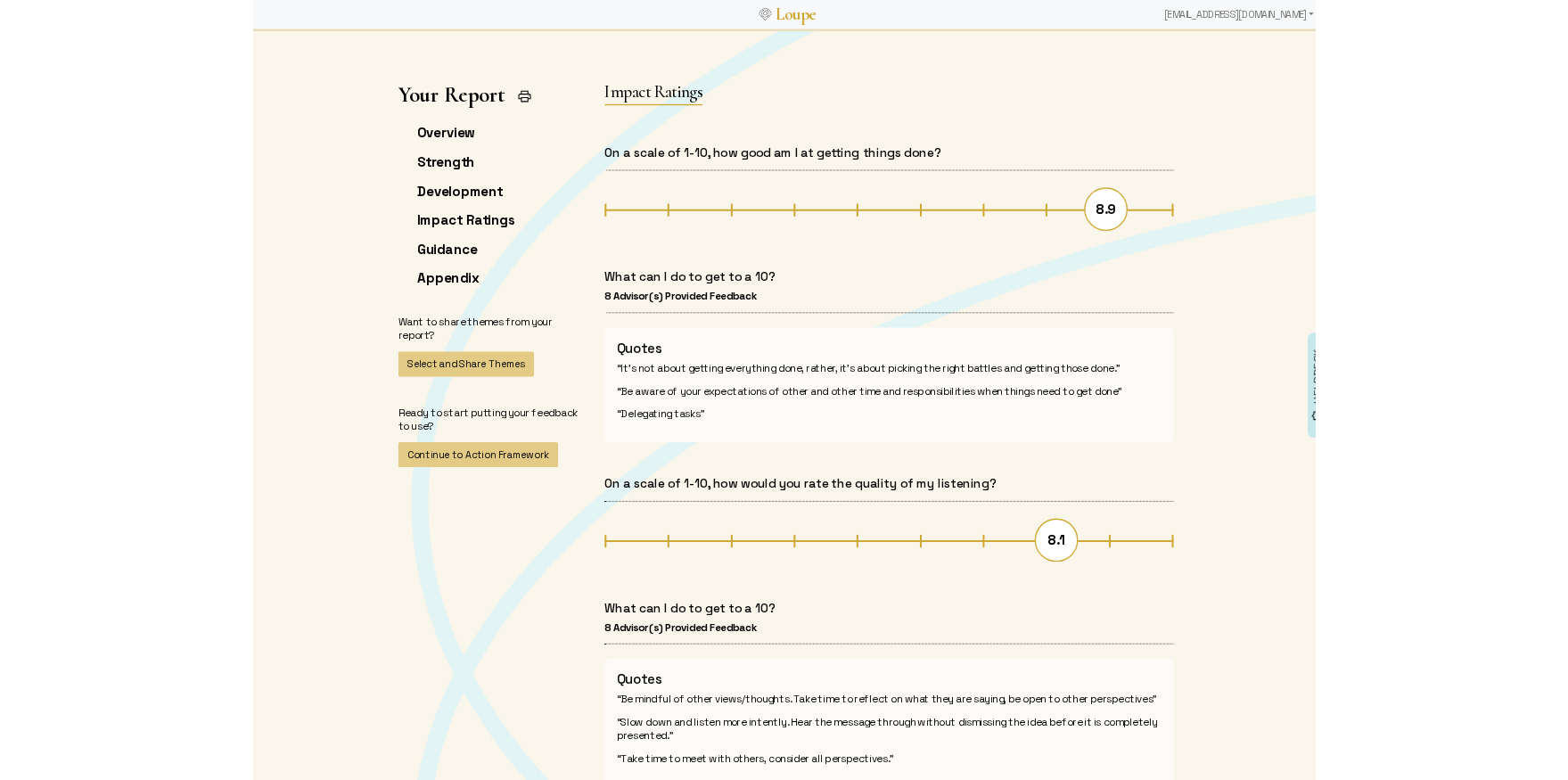
scroll to position [7307, 0]
